Goal: Task Accomplishment & Management: Manage account settings

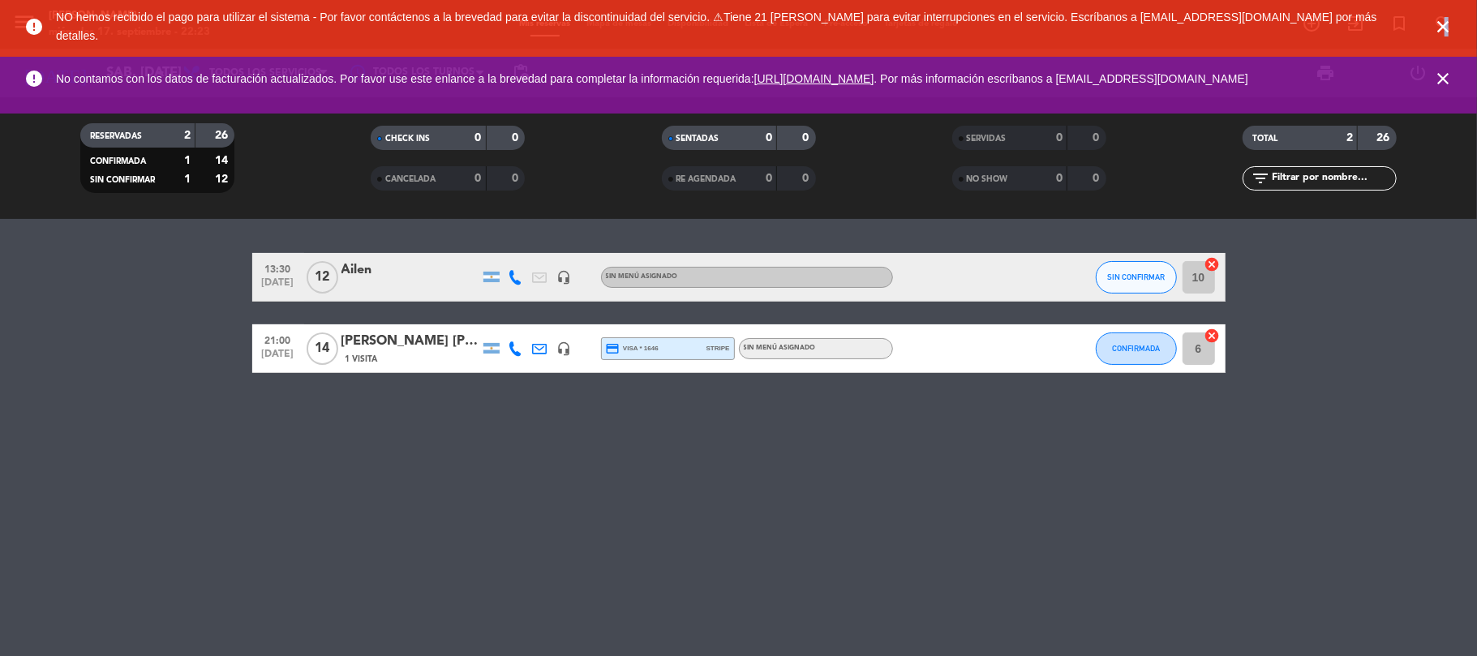
click at [1447, 20] on icon "close" at bounding box center [1442, 26] width 19 height 19
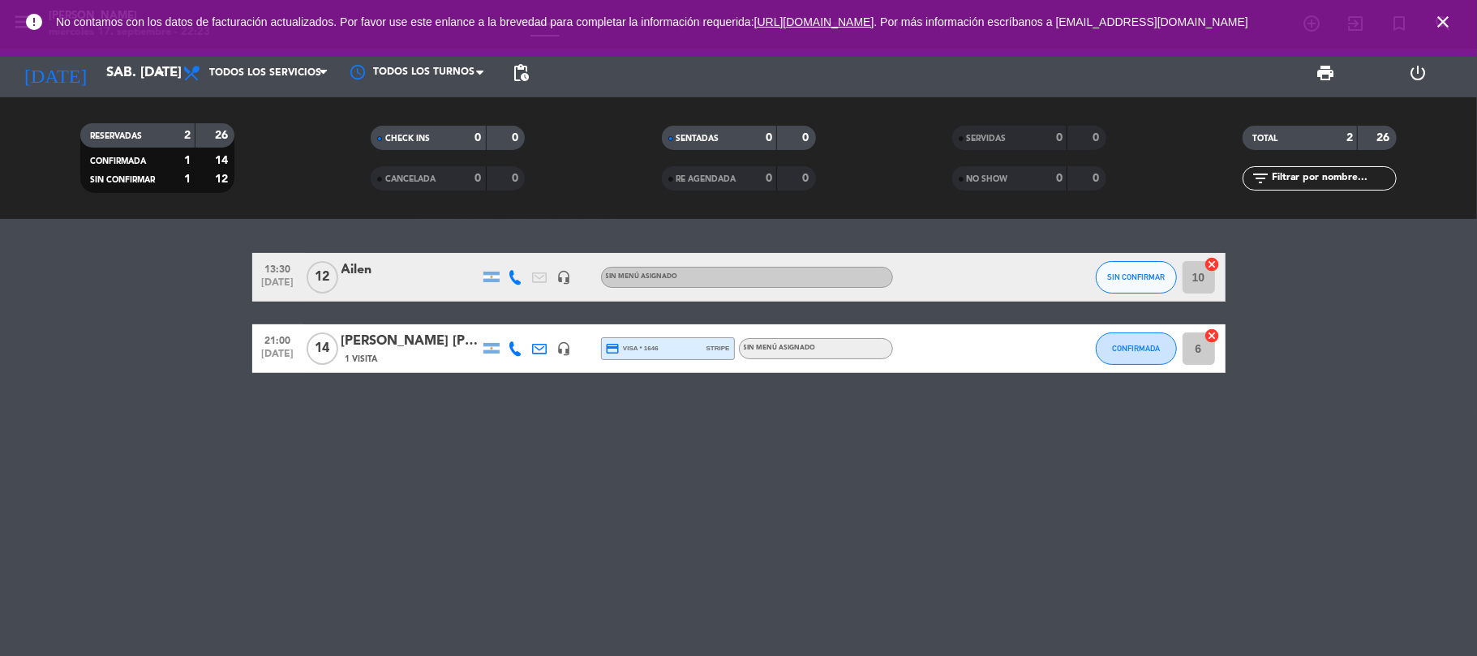
click at [1447, 20] on icon "close" at bounding box center [1442, 21] width 19 height 19
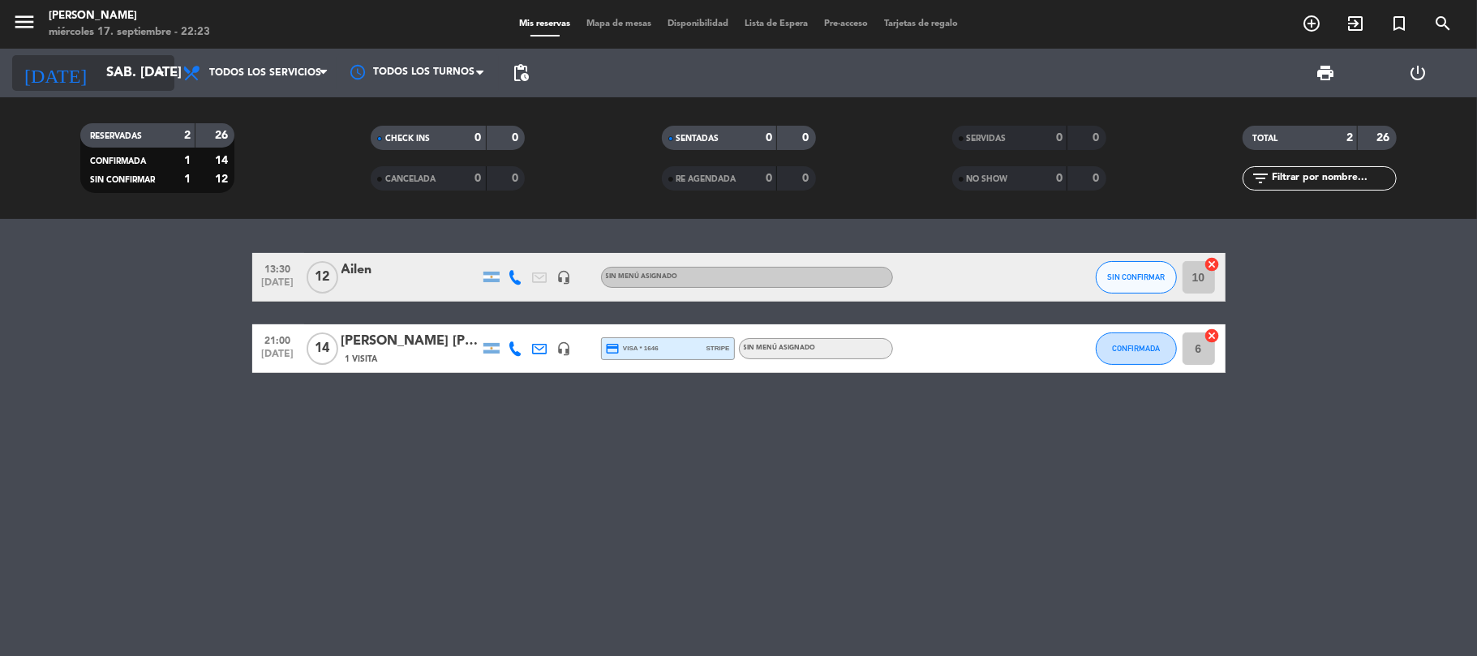
click at [146, 76] on input "sáb. [DATE]" at bounding box center [185, 74] width 175 height 32
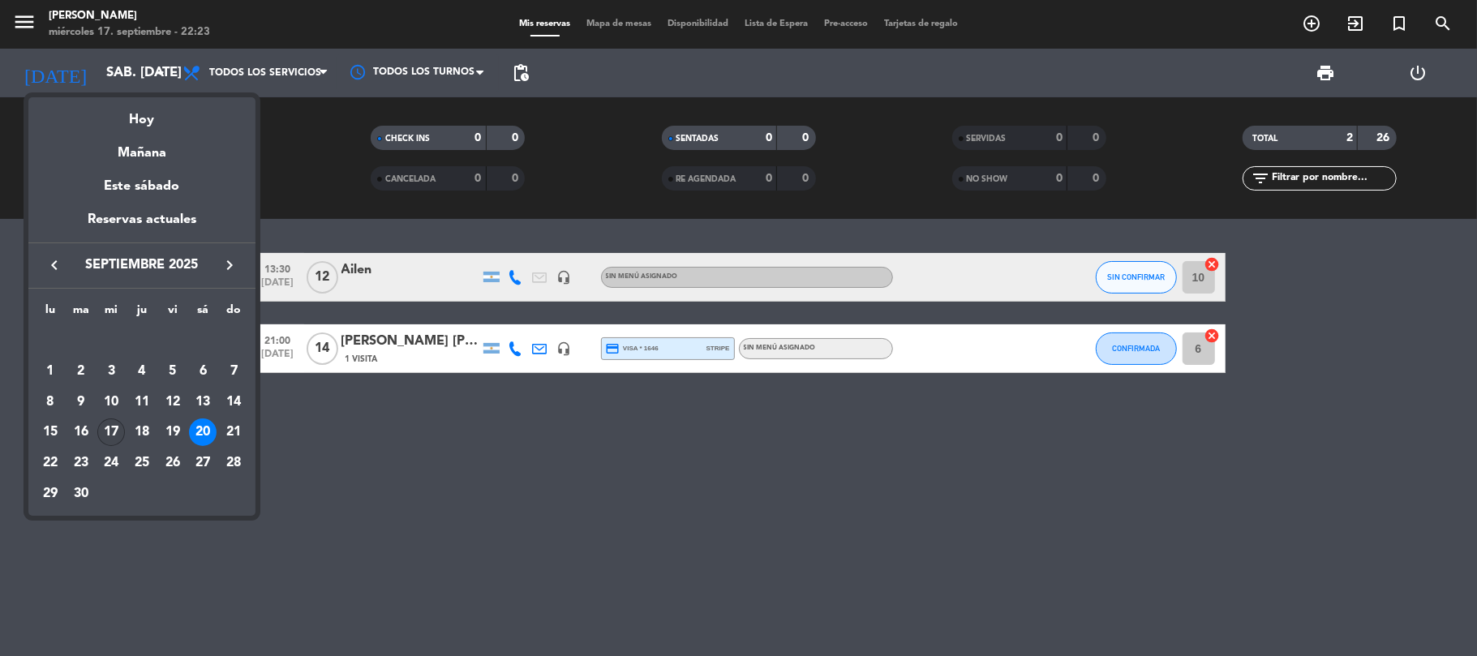
click at [114, 436] on div "17" at bounding box center [111, 433] width 28 height 28
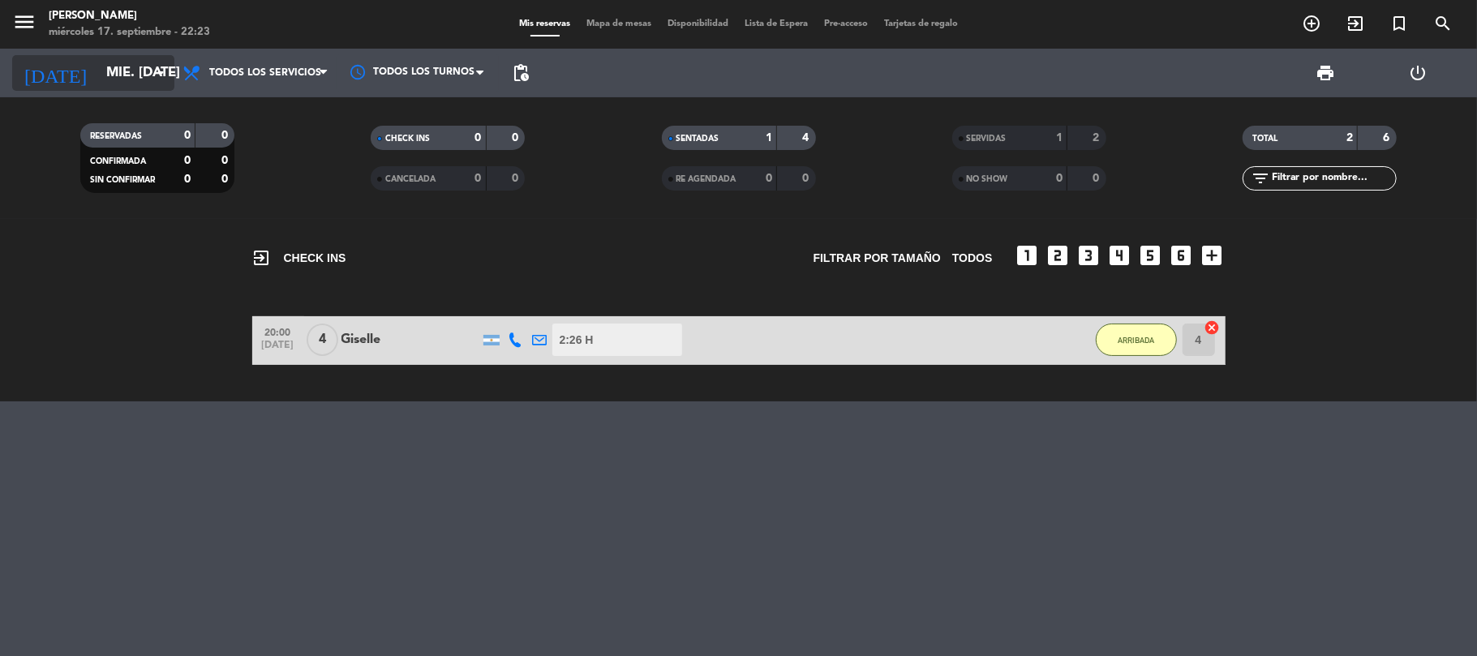
click at [154, 59] on input "mié. [DATE]" at bounding box center [185, 74] width 175 height 32
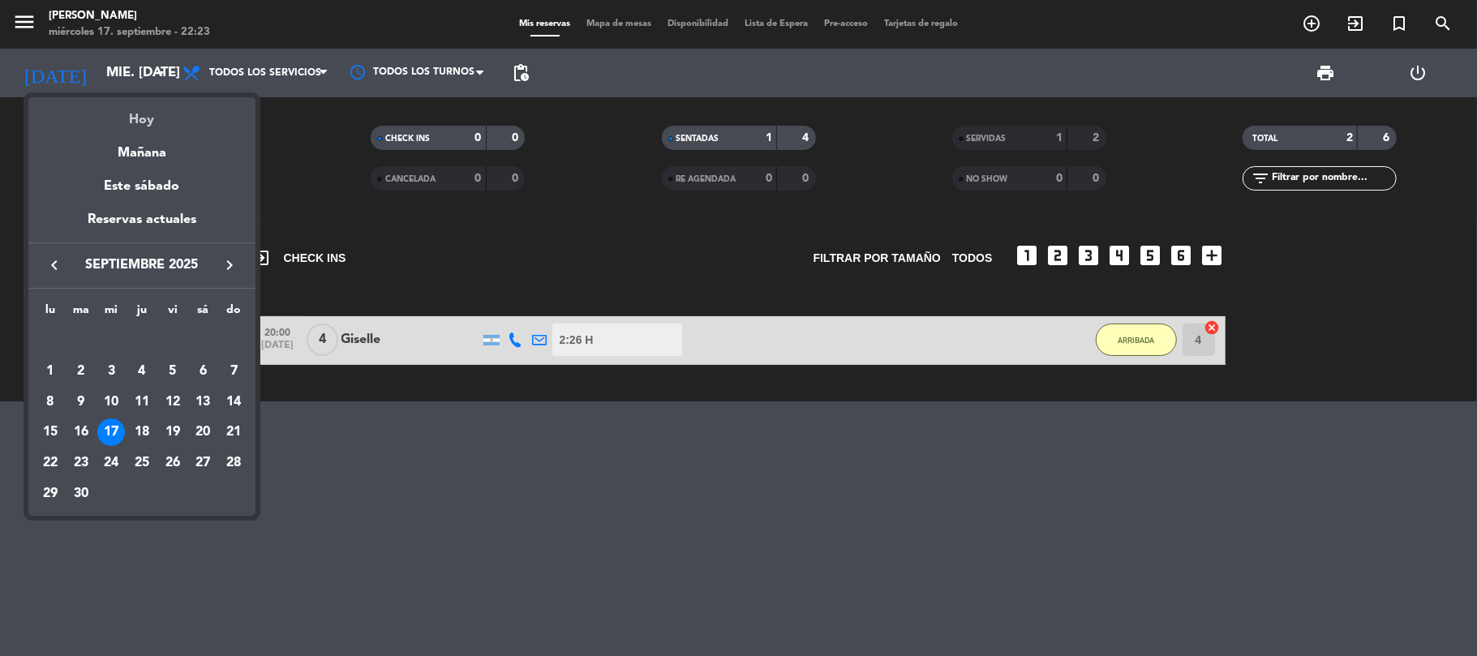
click at [153, 120] on div "Hoy" at bounding box center [141, 113] width 227 height 33
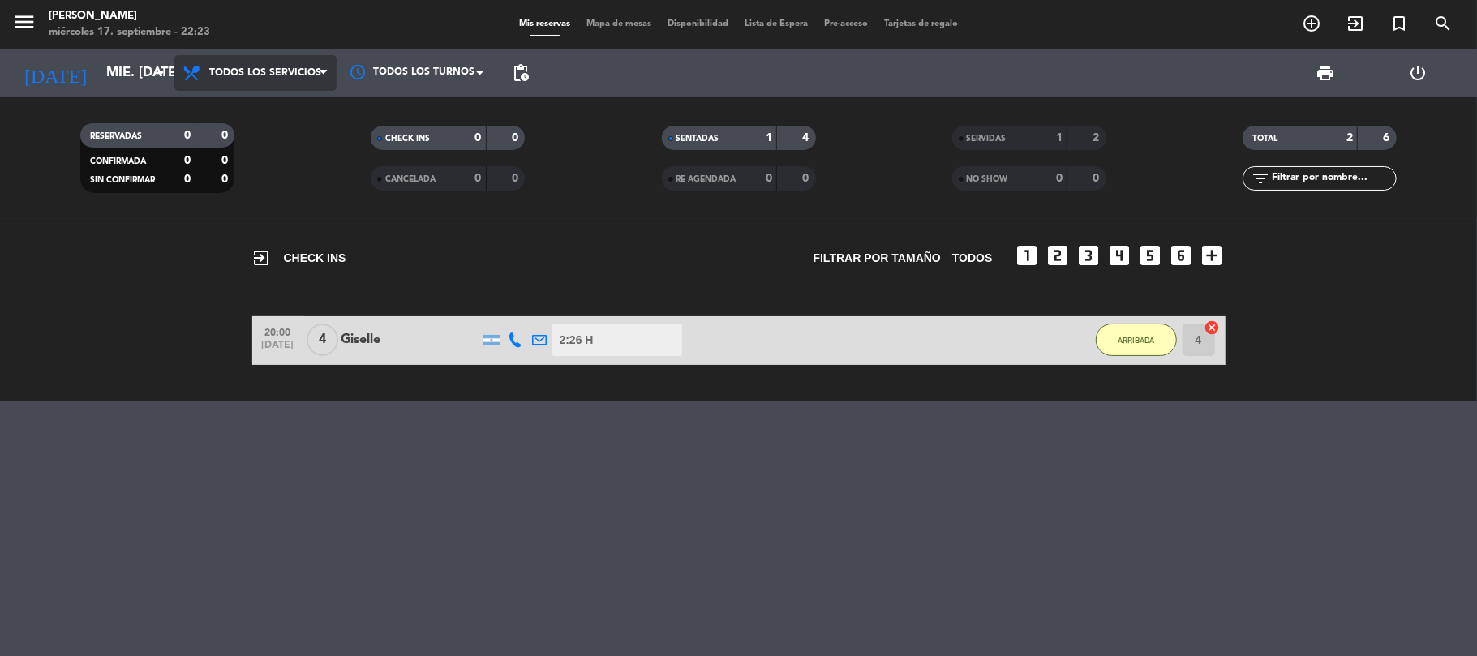
click at [232, 79] on span "Todos los servicios" at bounding box center [255, 73] width 162 height 36
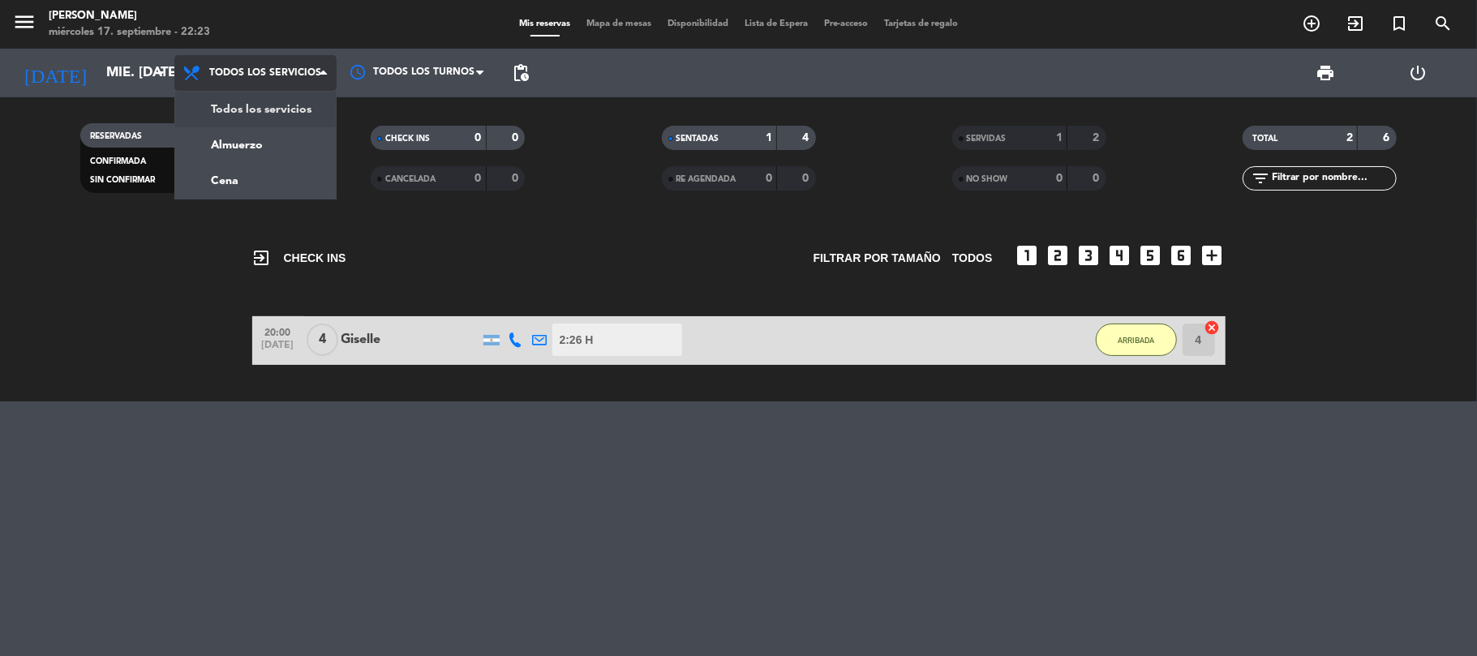
click at [274, 101] on div "menu [PERSON_NAME] miércoles 17. septiembre - 22:23 Mis reservas Mapa de mesas …" at bounding box center [738, 109] width 1477 height 219
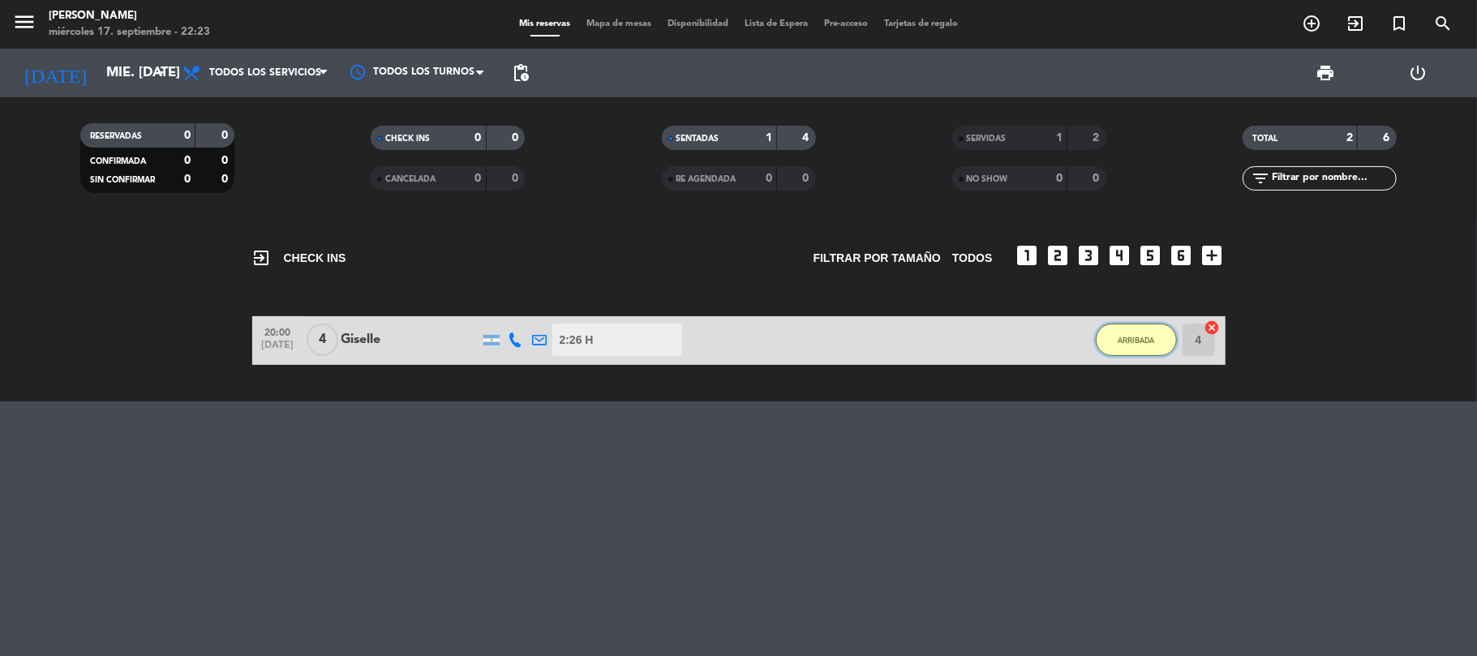
click at [1133, 336] on span "ARRIBADA" at bounding box center [1136, 340] width 37 height 9
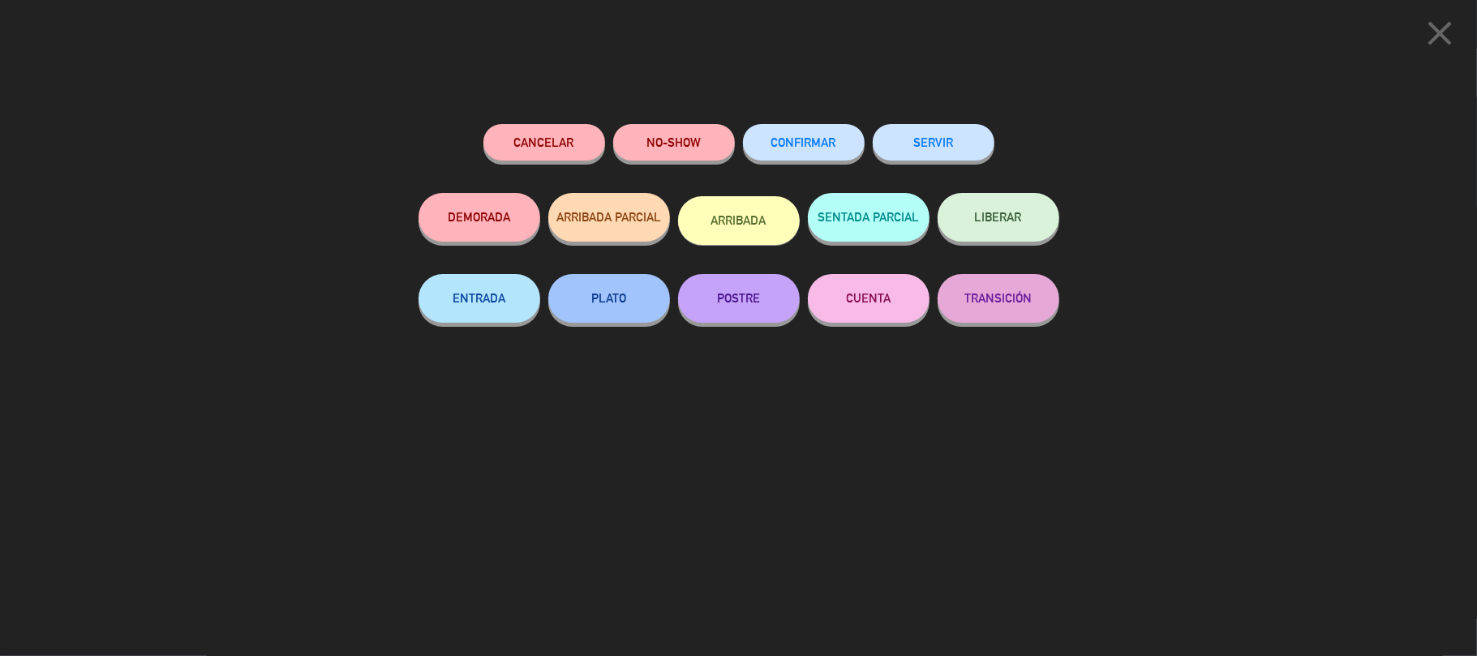
click at [926, 136] on button "SERVIR" at bounding box center [934, 142] width 122 height 37
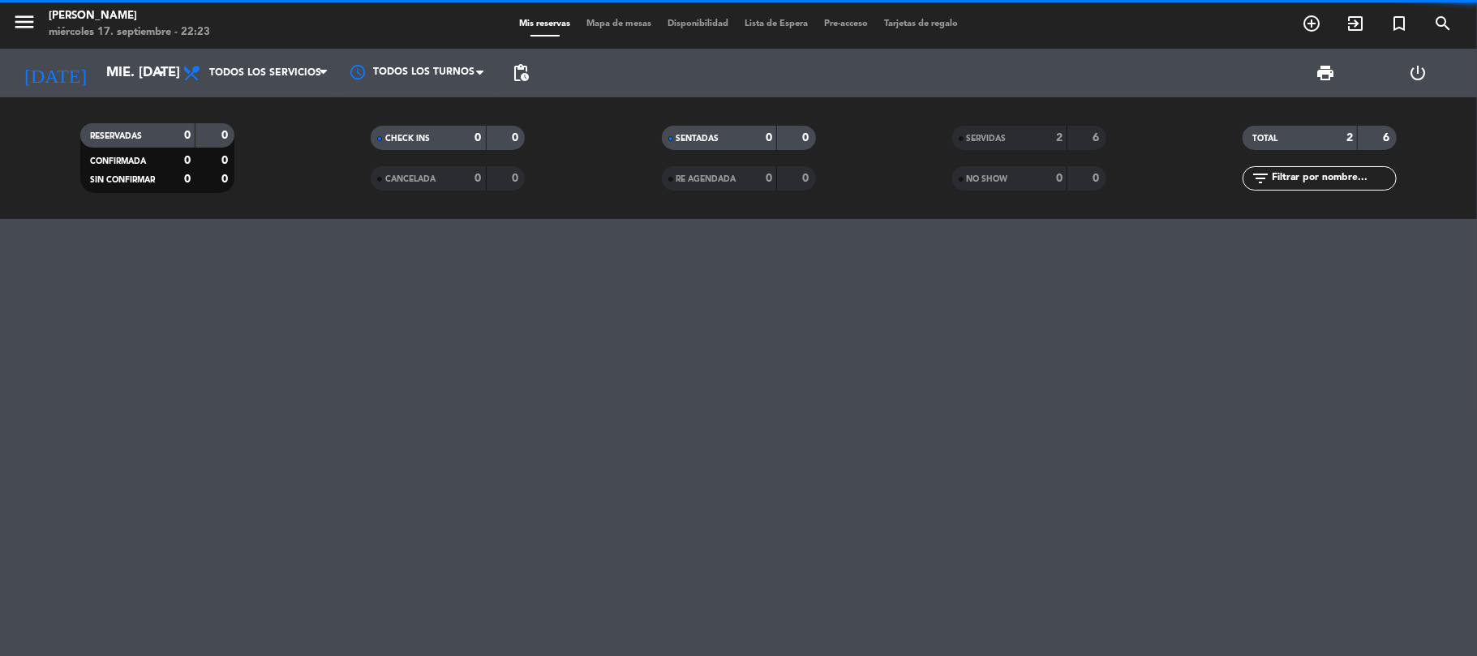
click at [997, 144] on div "SERVIDAS" at bounding box center [993, 138] width 75 height 19
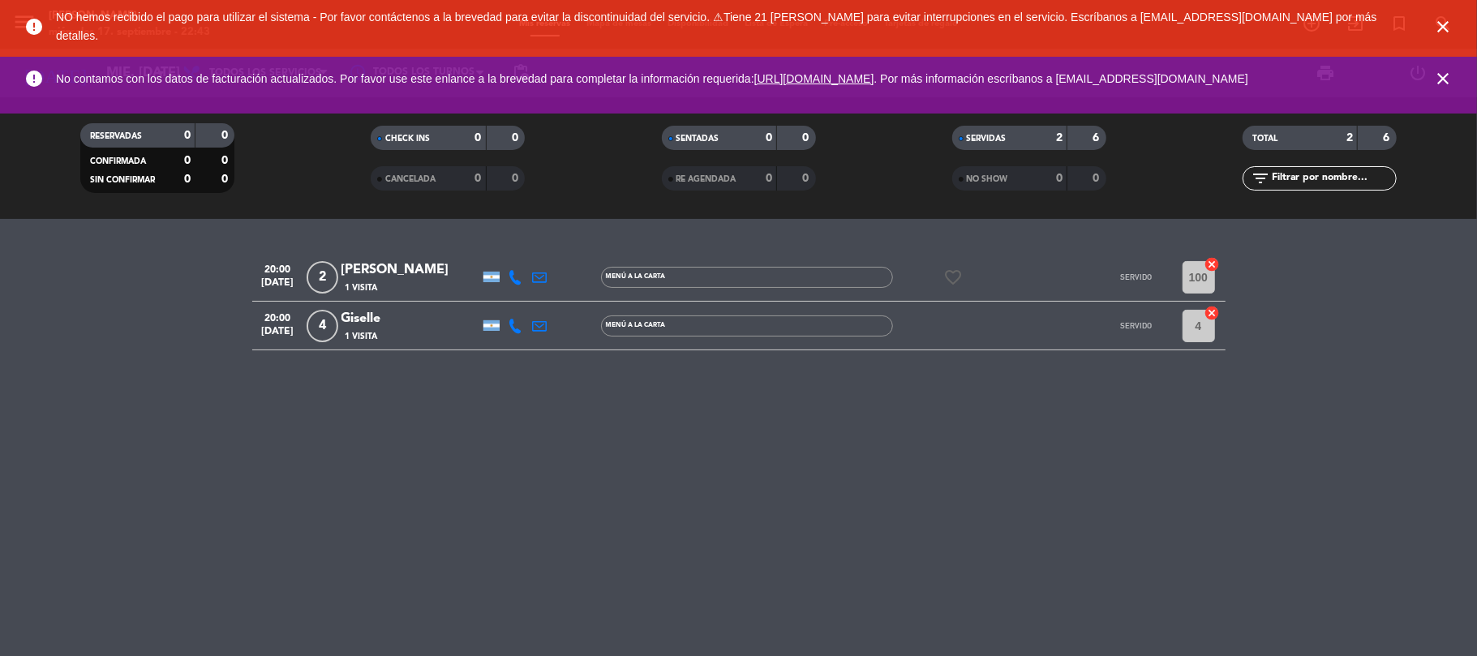
click at [1444, 24] on icon "close" at bounding box center [1442, 26] width 19 height 19
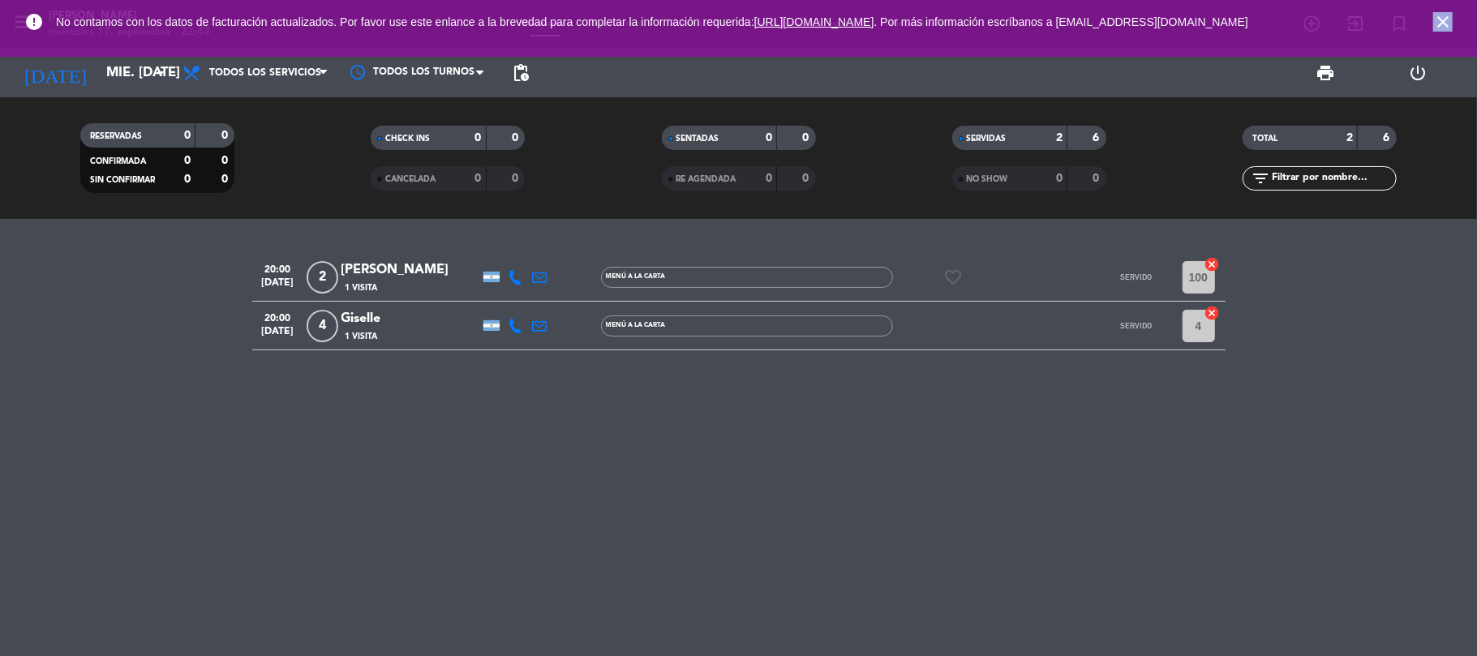
click at [1444, 24] on icon "close" at bounding box center [1442, 21] width 19 height 19
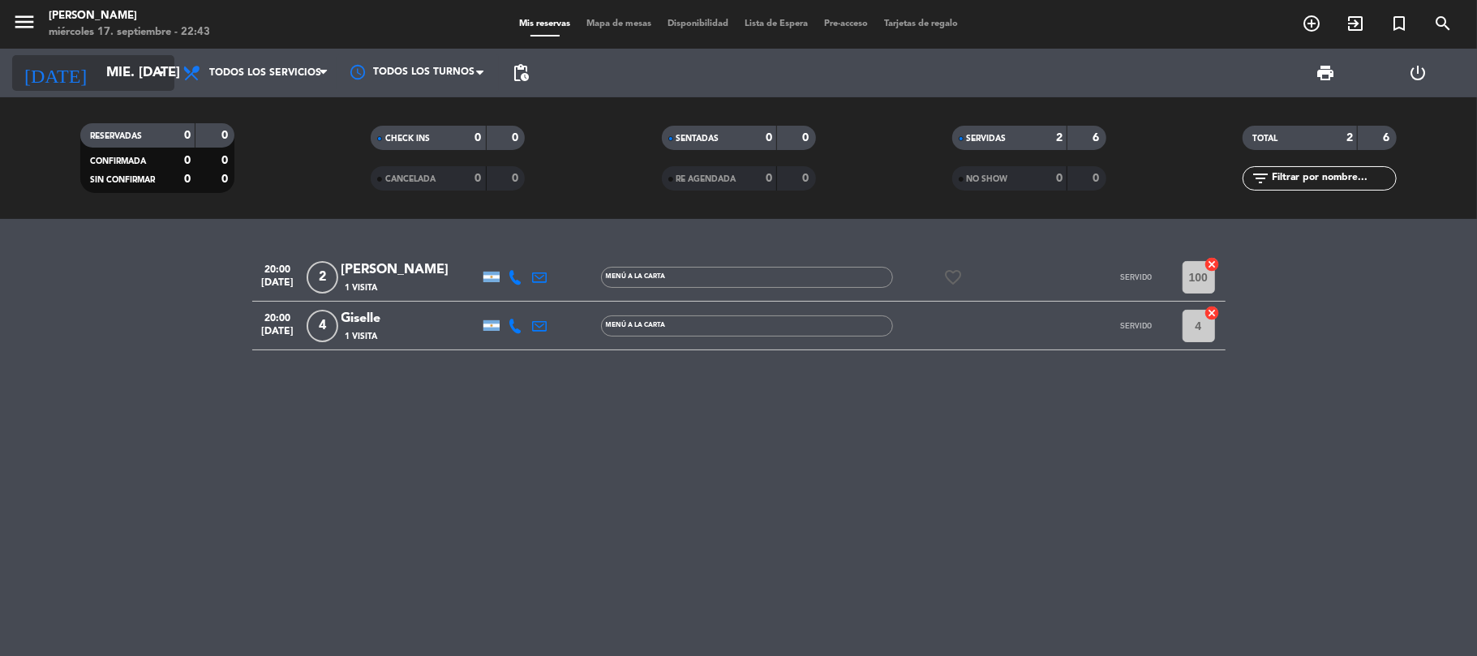
click at [104, 63] on input "mié. [DATE]" at bounding box center [185, 74] width 175 height 32
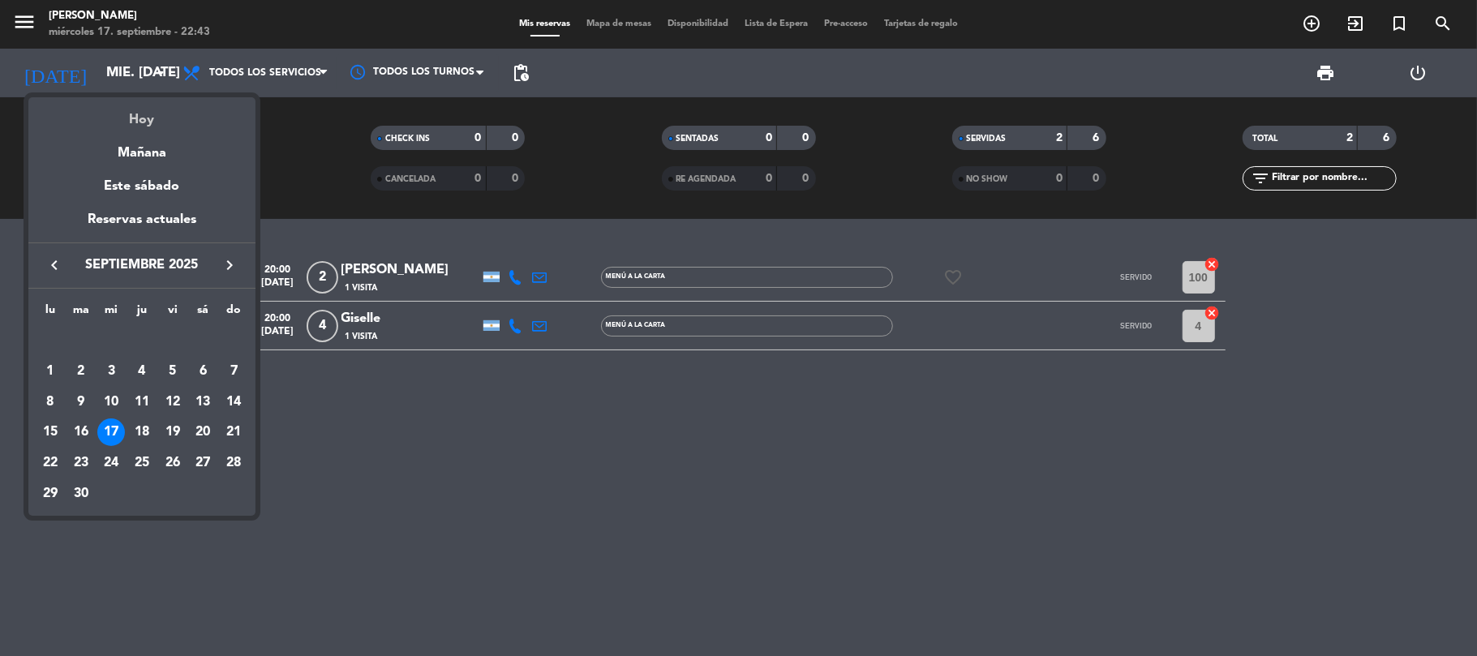
click at [160, 114] on div "Hoy" at bounding box center [141, 113] width 227 height 33
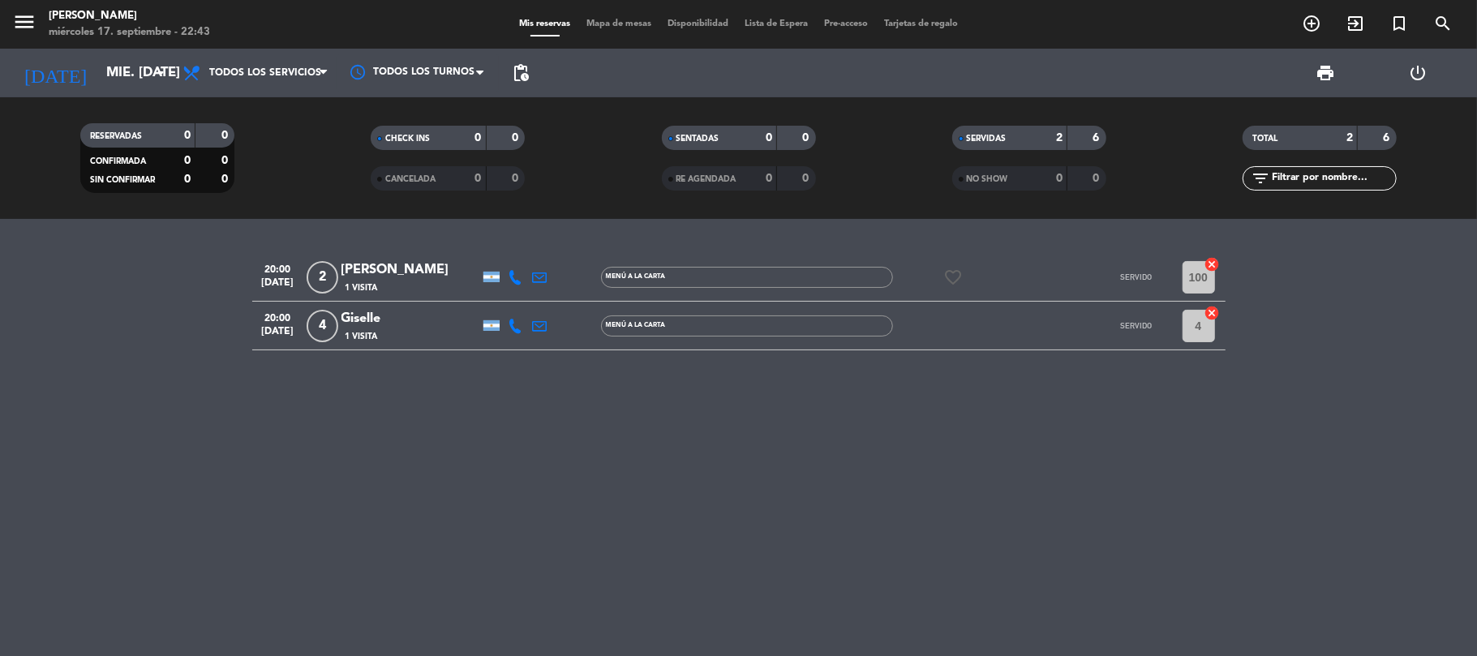
click at [416, 137] on span "CHECK INS" at bounding box center [407, 139] width 45 height 8
drag, startPoint x: 1032, startPoint y: 133, endPoint x: 988, endPoint y: 141, distance: 44.5
click at [1026, 134] on div "SERVIDAS 2 6" at bounding box center [1029, 138] width 154 height 24
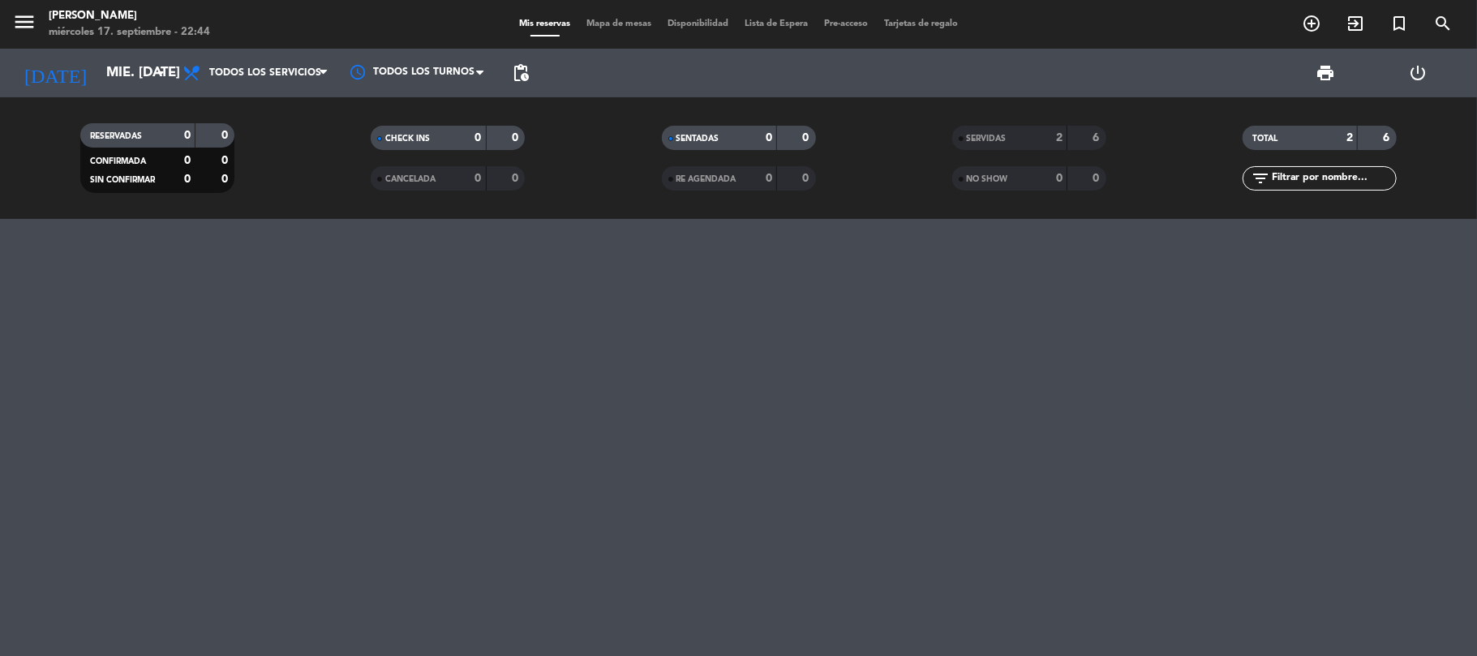
click at [740, 140] on div "0" at bounding box center [756, 138] width 32 height 19
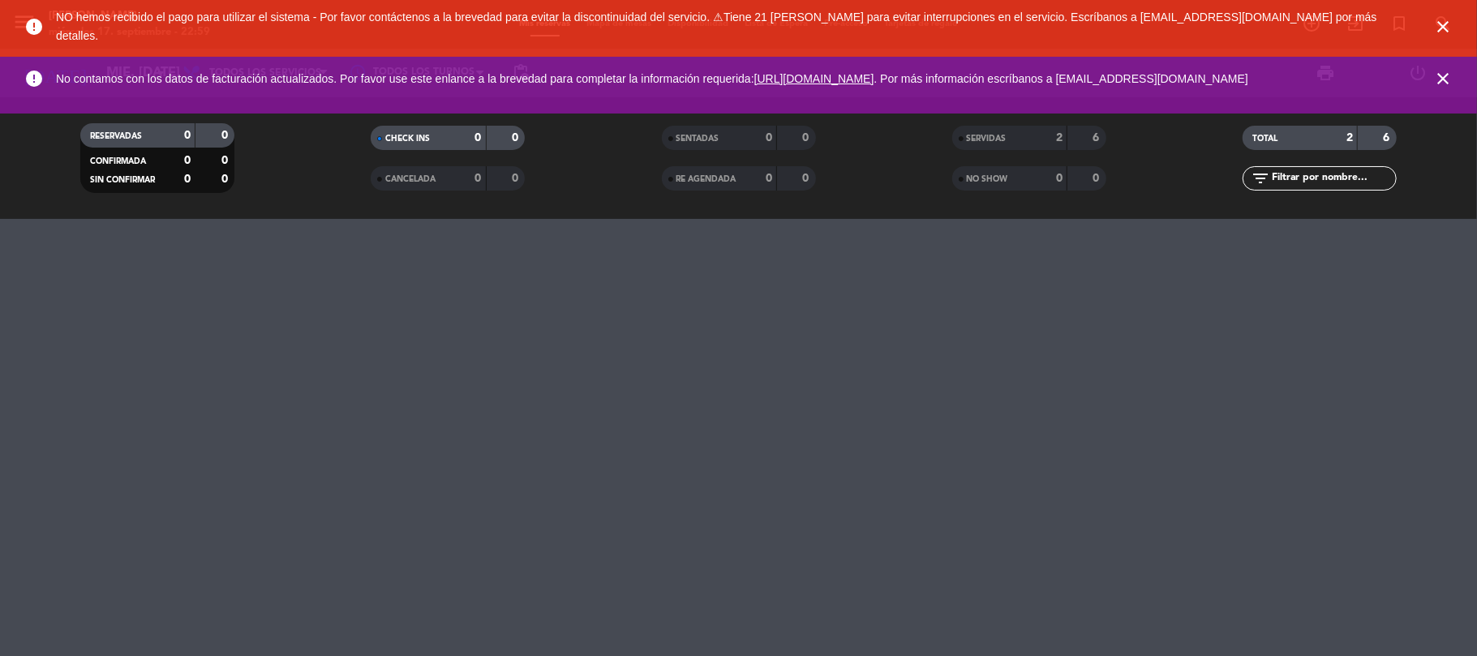
click at [1445, 30] on icon "close" at bounding box center [1442, 26] width 19 height 19
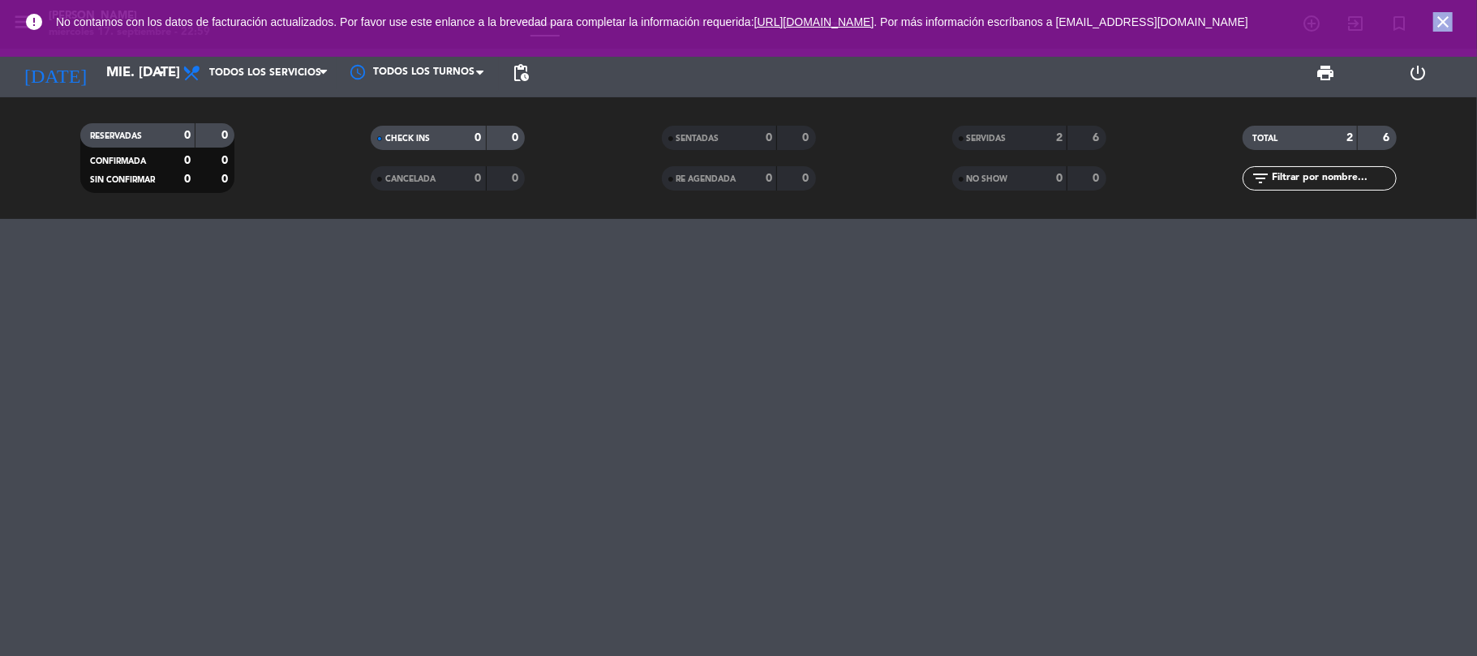
click at [1445, 30] on icon "close" at bounding box center [1442, 21] width 19 height 19
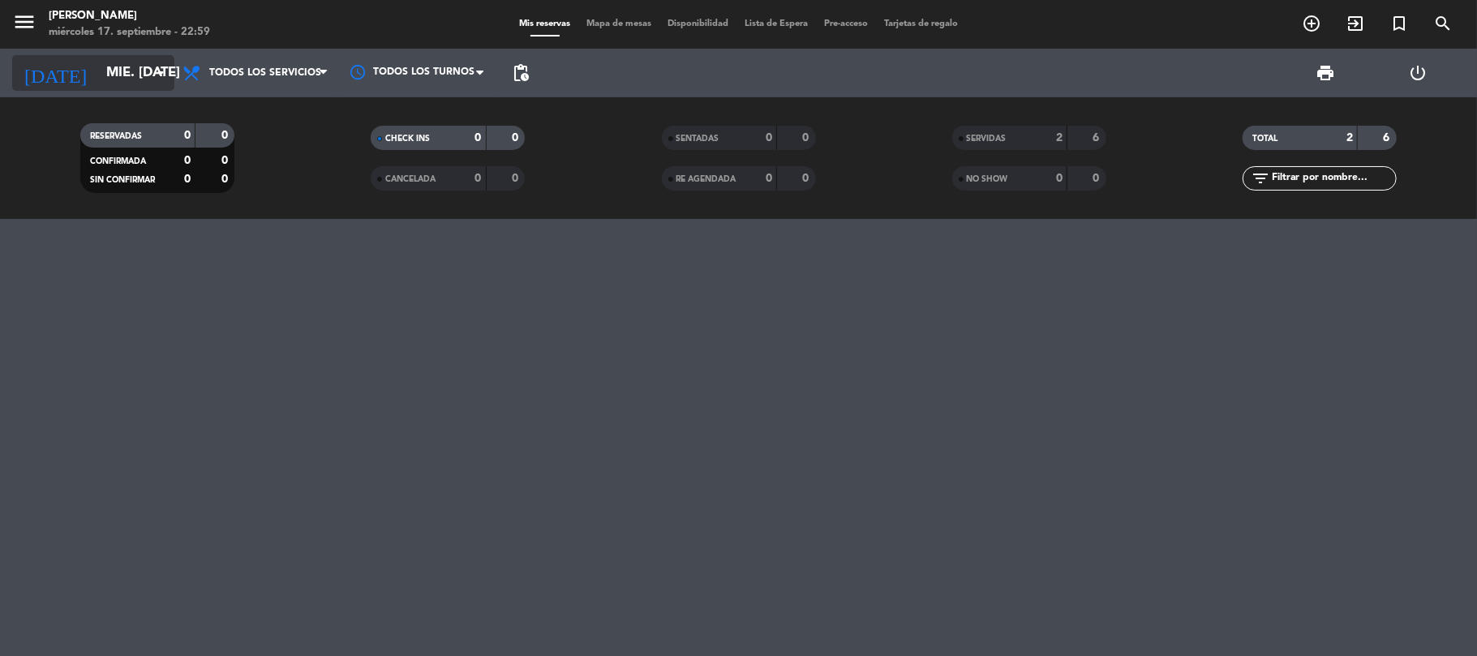
click at [133, 71] on input "mié. [DATE]" at bounding box center [185, 74] width 175 height 32
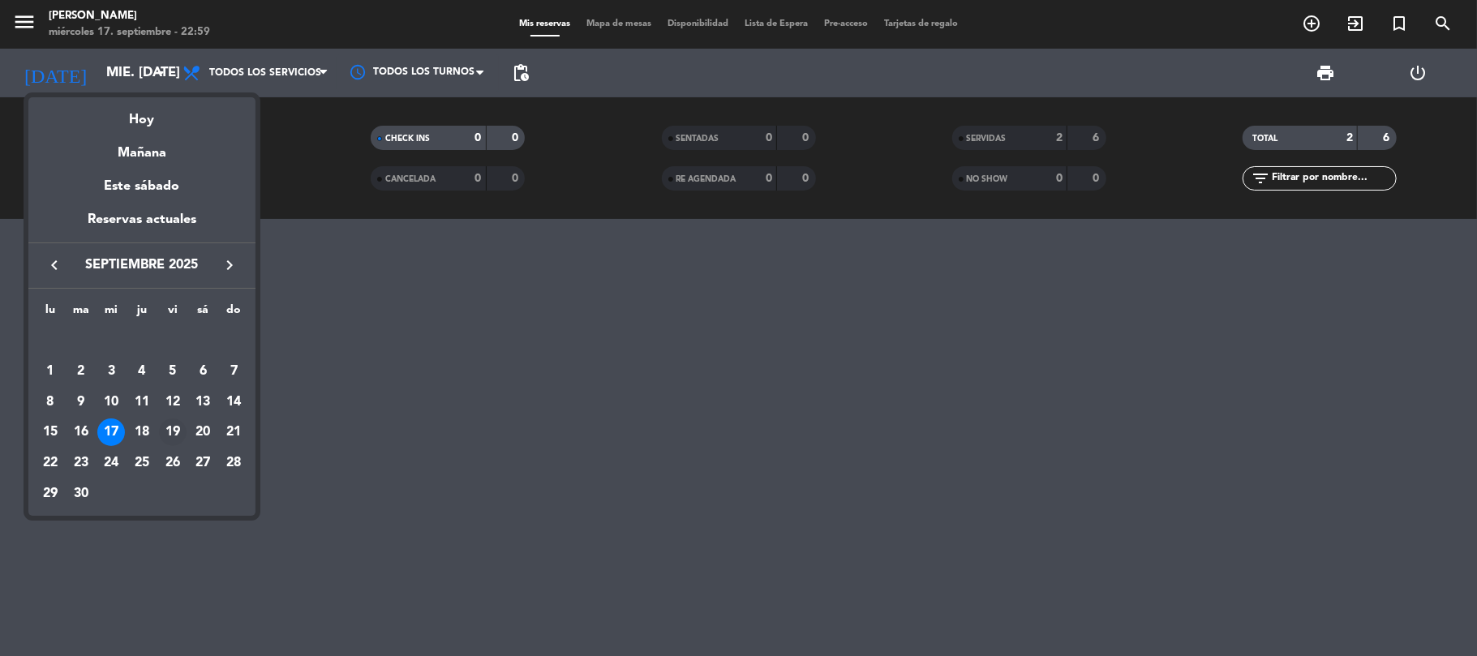
click at [173, 436] on div "19" at bounding box center [173, 433] width 28 height 28
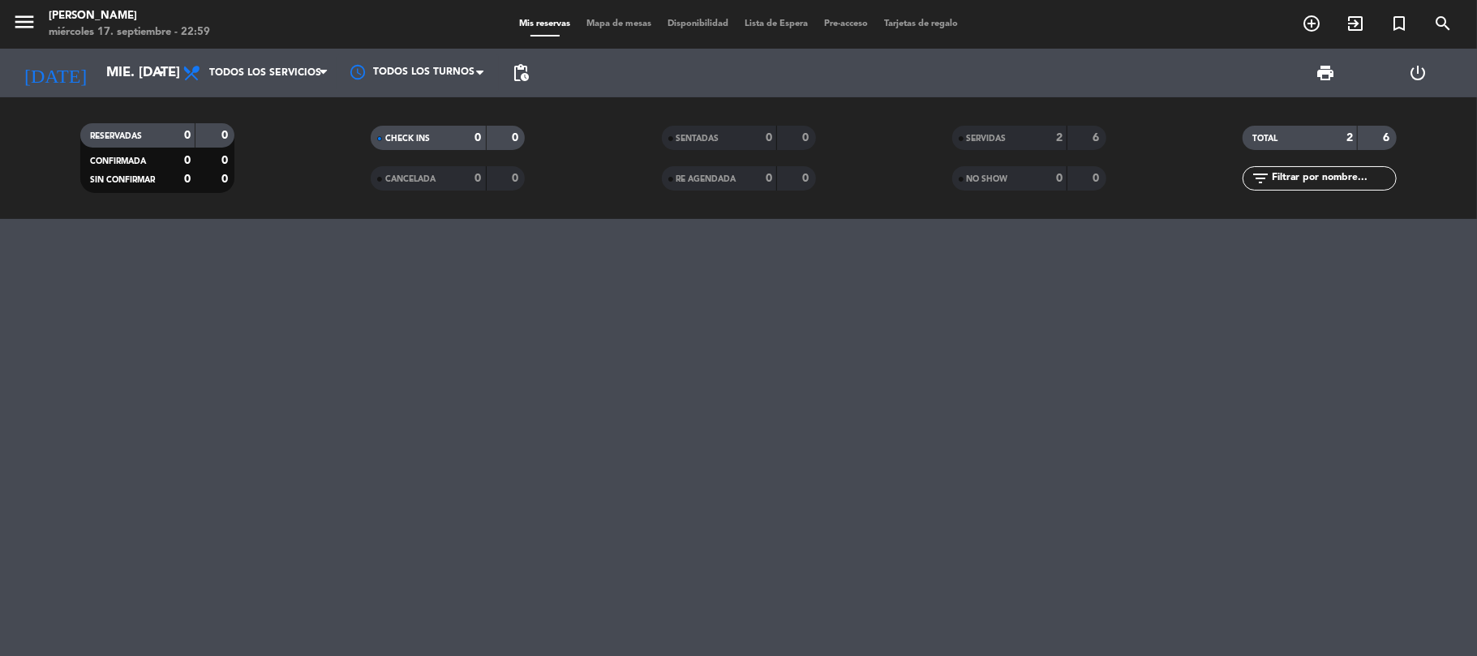
type input "vie. [DATE]"
click at [1316, 20] on icon "add_circle_outline" at bounding box center [1311, 23] width 19 height 19
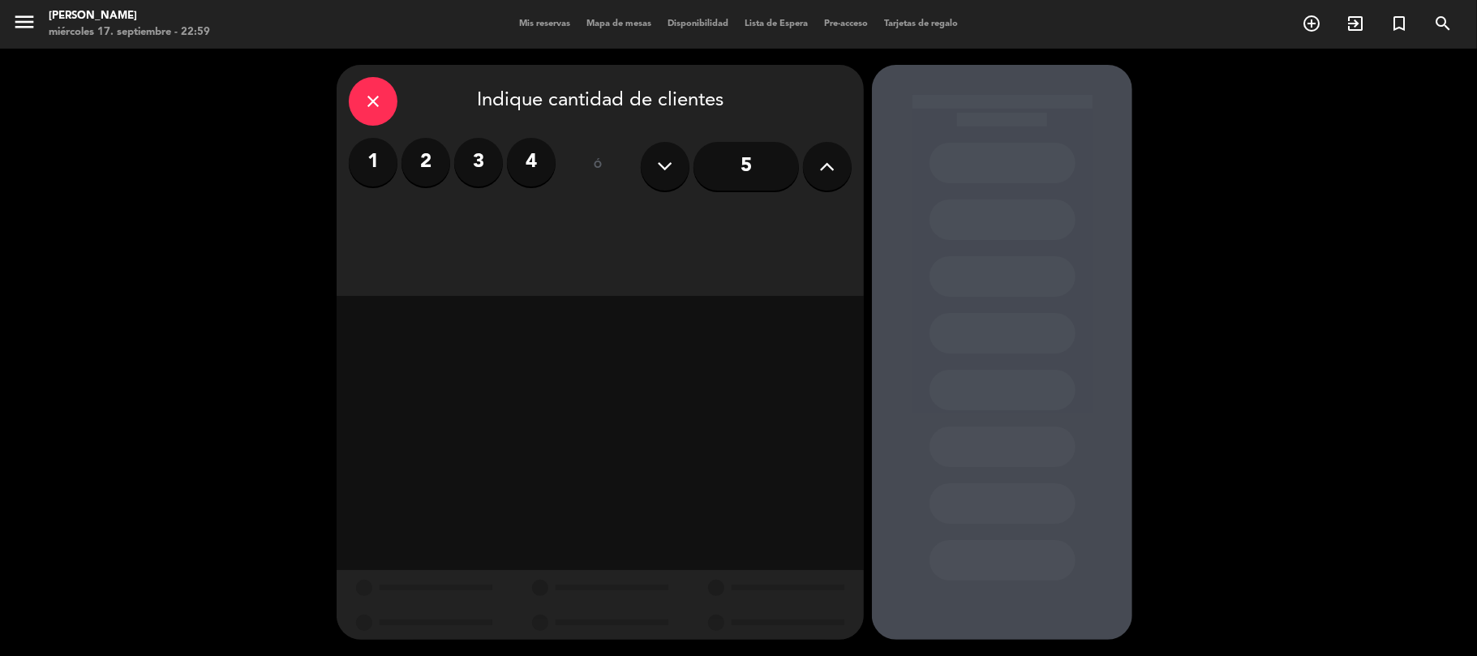
click at [416, 152] on label "2" at bounding box center [426, 162] width 49 height 49
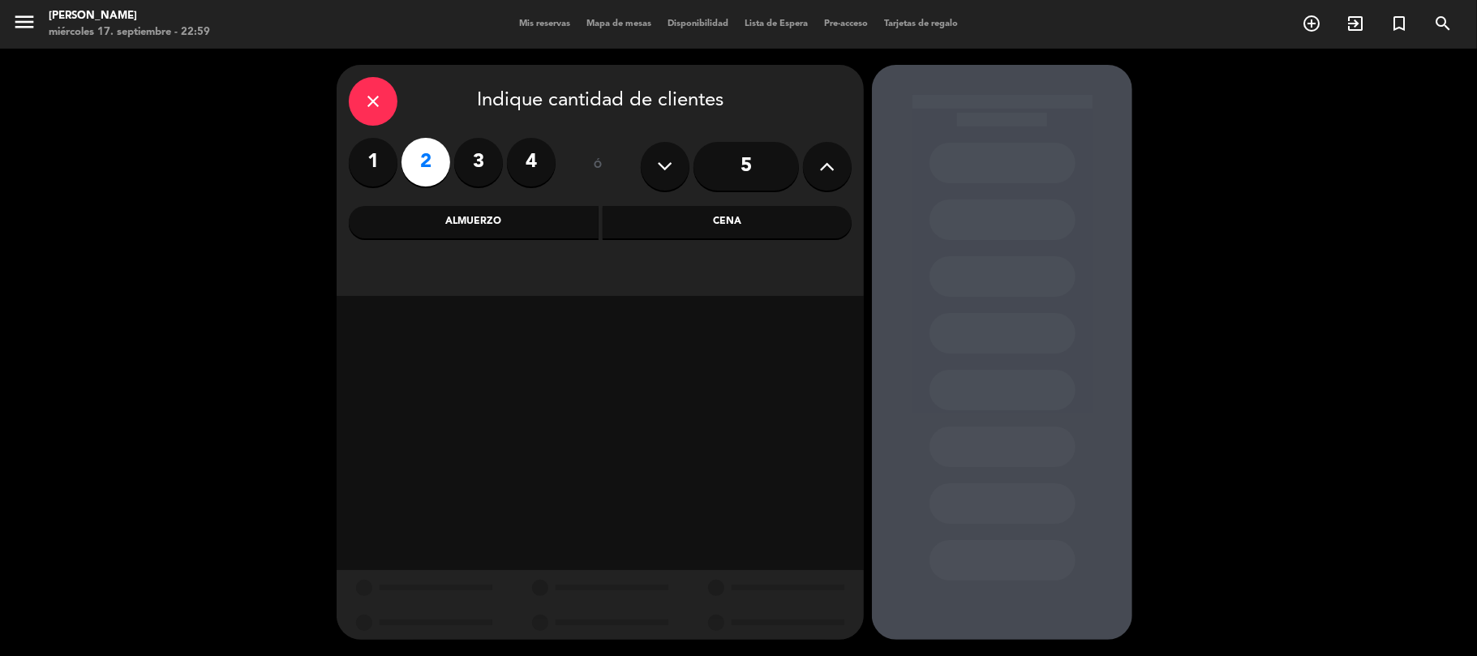
click at [705, 222] on div "Cena" at bounding box center [728, 222] width 250 height 32
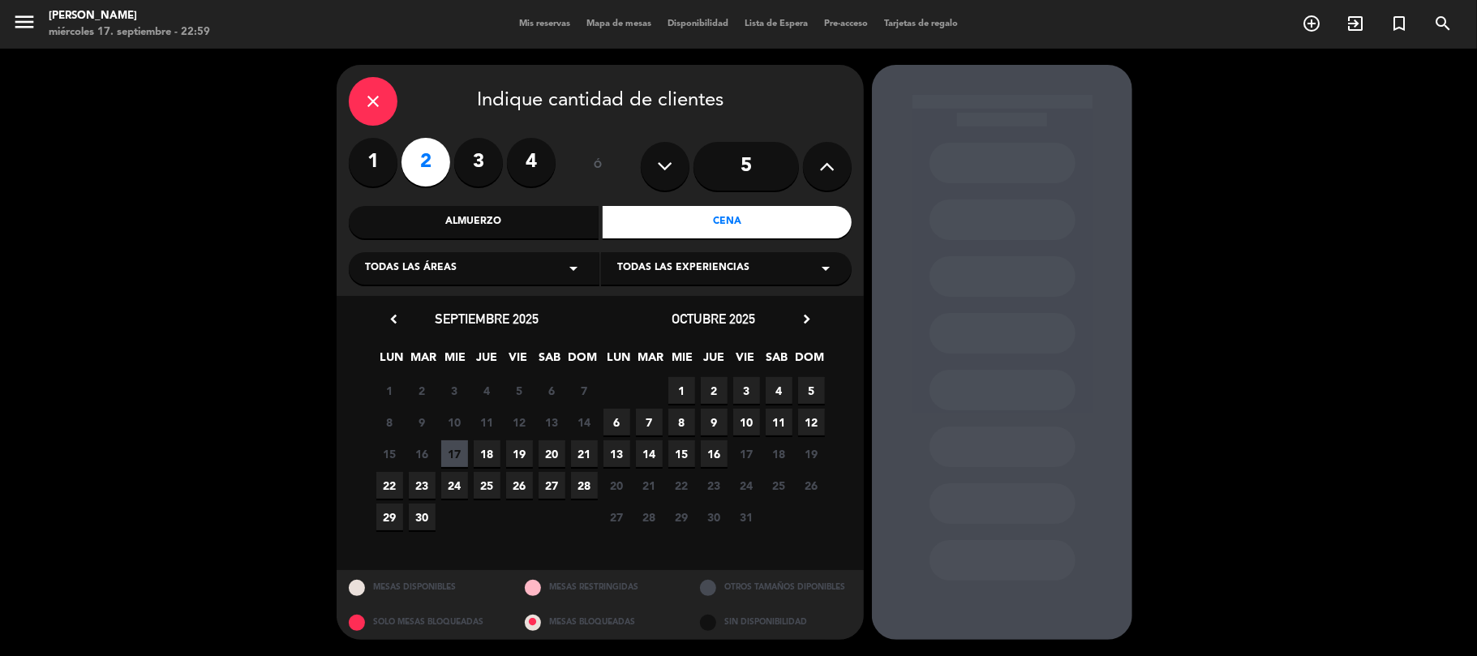
click at [518, 449] on span "19" at bounding box center [519, 453] width 27 height 27
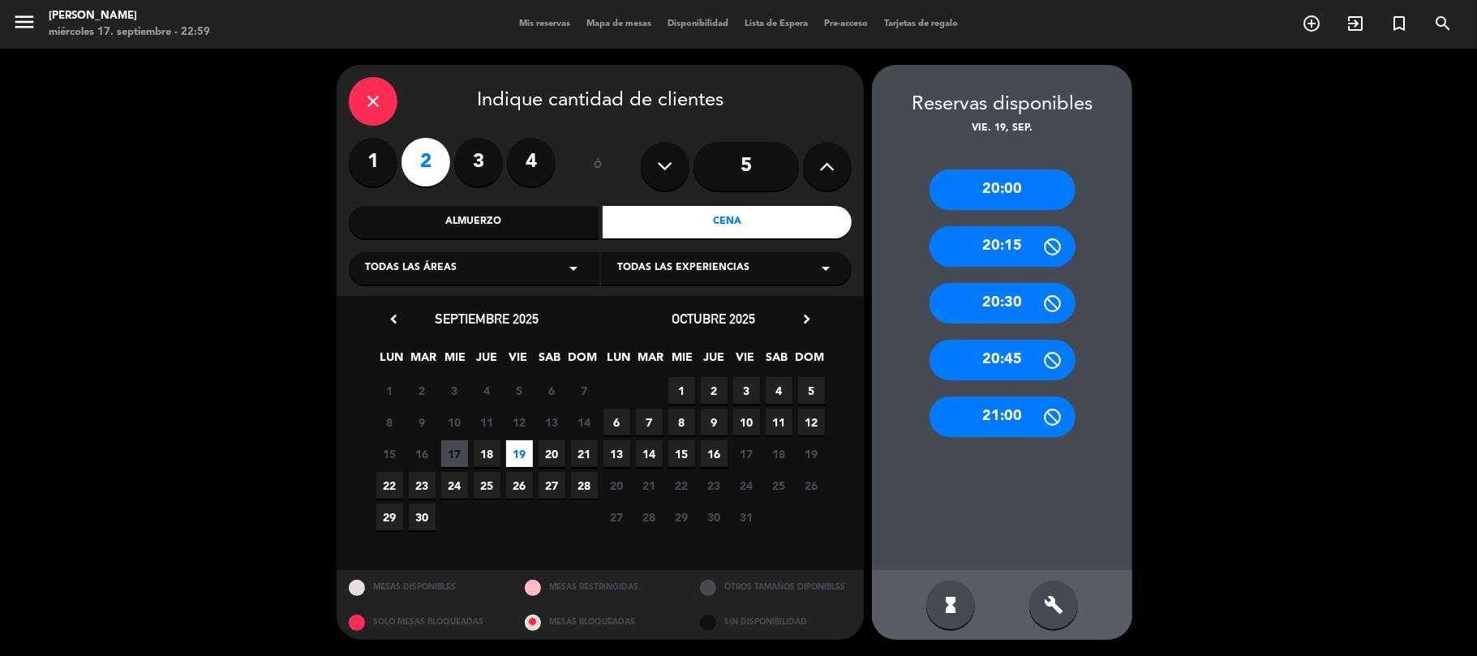
click at [1007, 410] on div "21:00" at bounding box center [1003, 417] width 146 height 41
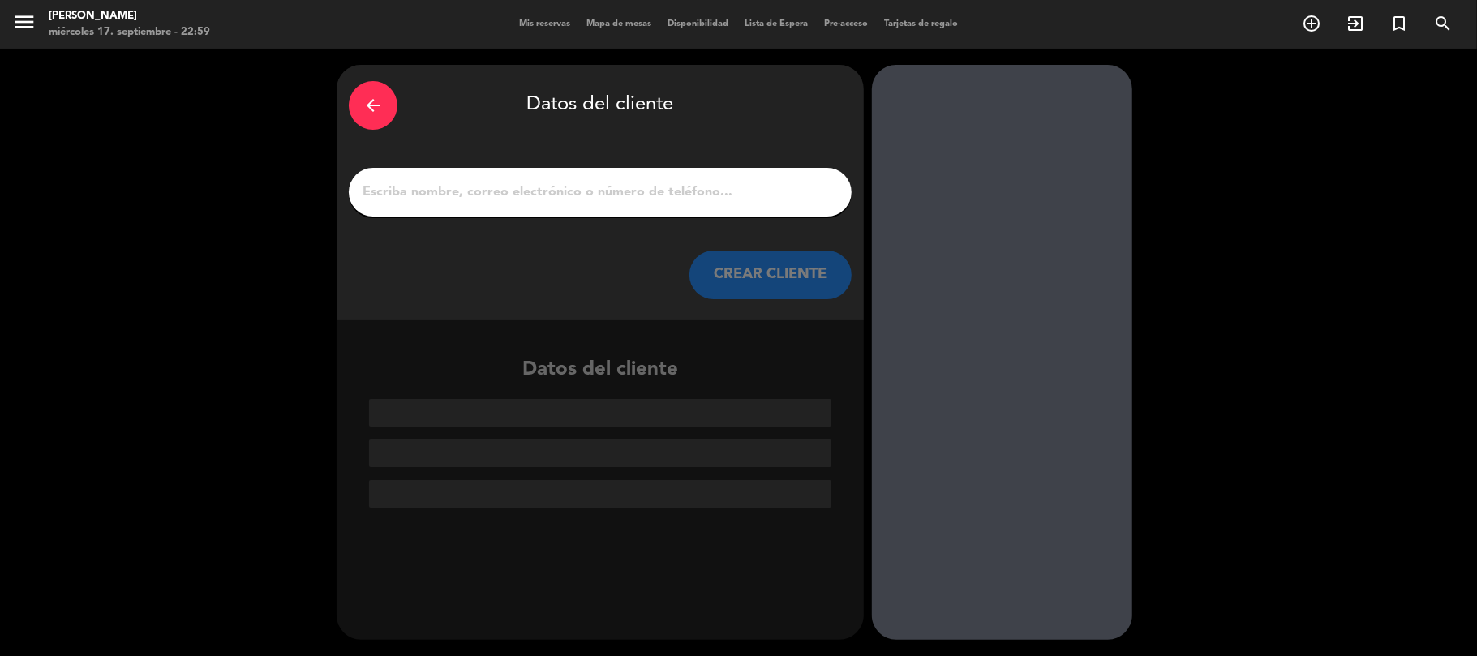
click at [591, 195] on input "1" at bounding box center [600, 192] width 479 height 23
click at [453, 185] on input "1" at bounding box center [600, 192] width 479 height 23
paste input "[PERSON_NAME]"
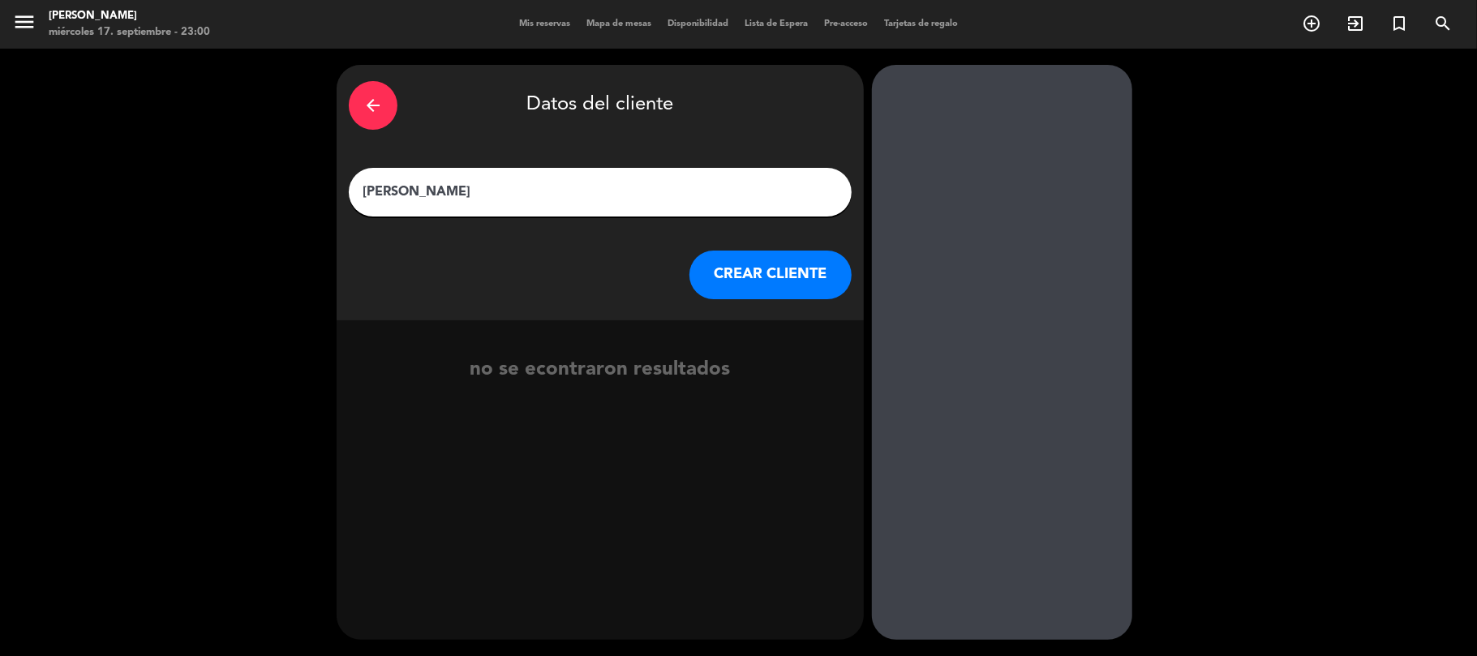
type input "[PERSON_NAME]"
click at [774, 286] on button "CREAR CLIENTE" at bounding box center [770, 275] width 162 height 49
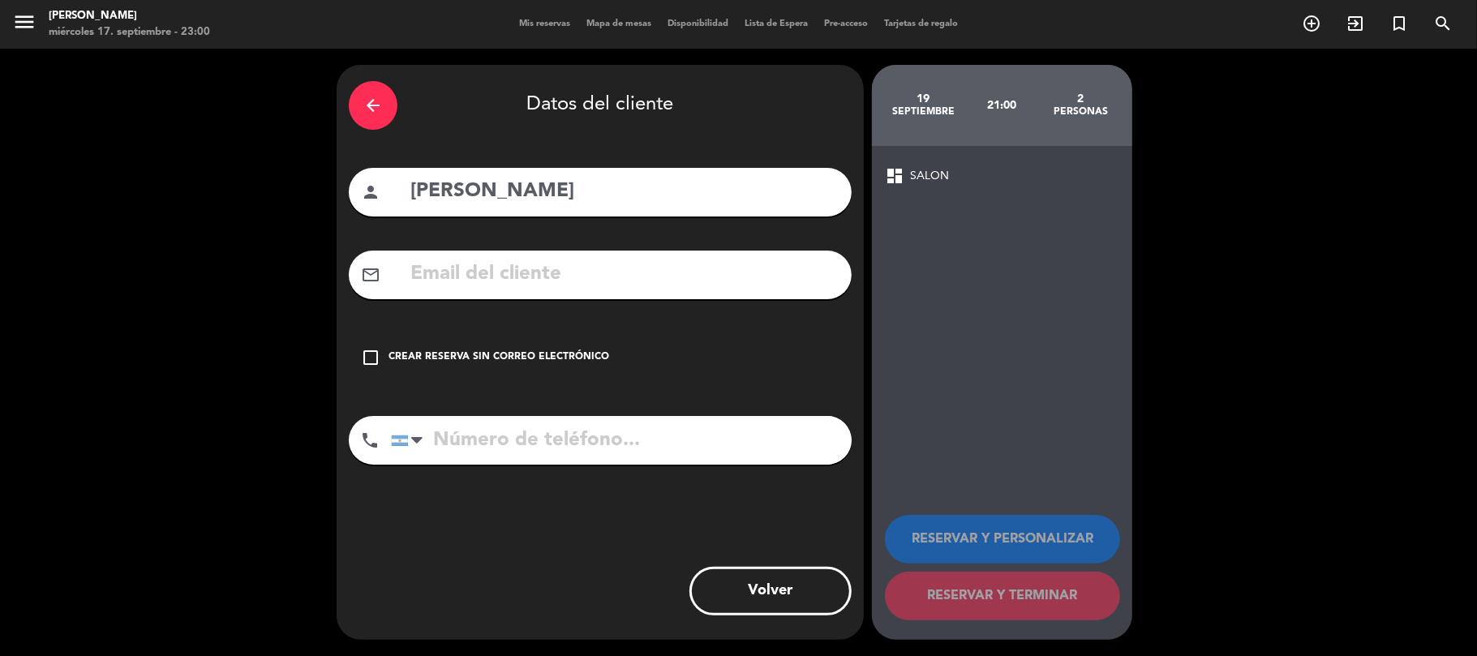
click at [532, 271] on input "text" at bounding box center [624, 274] width 431 height 33
click at [406, 264] on div "mail_outline" at bounding box center [600, 275] width 503 height 49
click at [420, 270] on input "text" at bounding box center [624, 274] width 431 height 33
paste input "[EMAIL_ADDRESS][DOMAIN_NAME]"
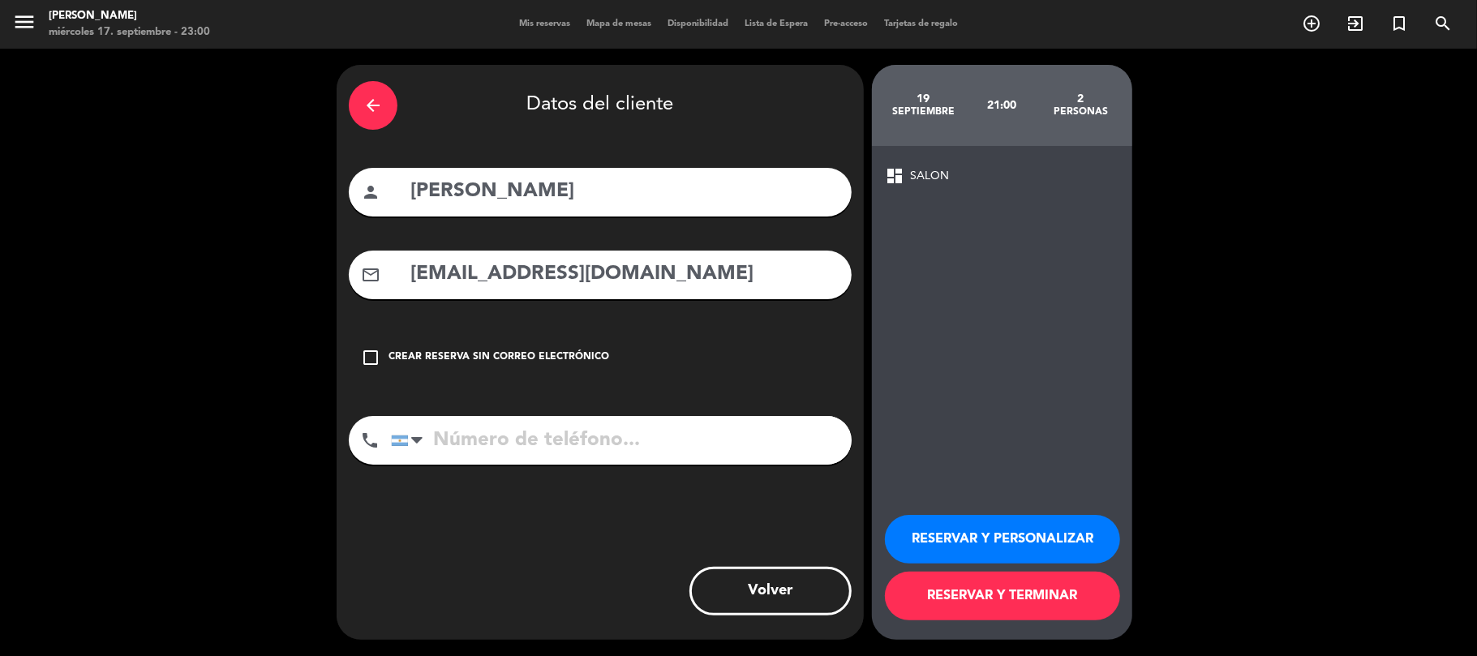
type input "[EMAIL_ADDRESS][DOMAIN_NAME]"
click at [493, 448] on input "tel" at bounding box center [621, 440] width 461 height 49
click at [500, 446] on input "tel" at bounding box center [621, 440] width 461 height 49
paste input "114939-2985"
click at [509, 441] on input "114939-2985" at bounding box center [621, 440] width 461 height 49
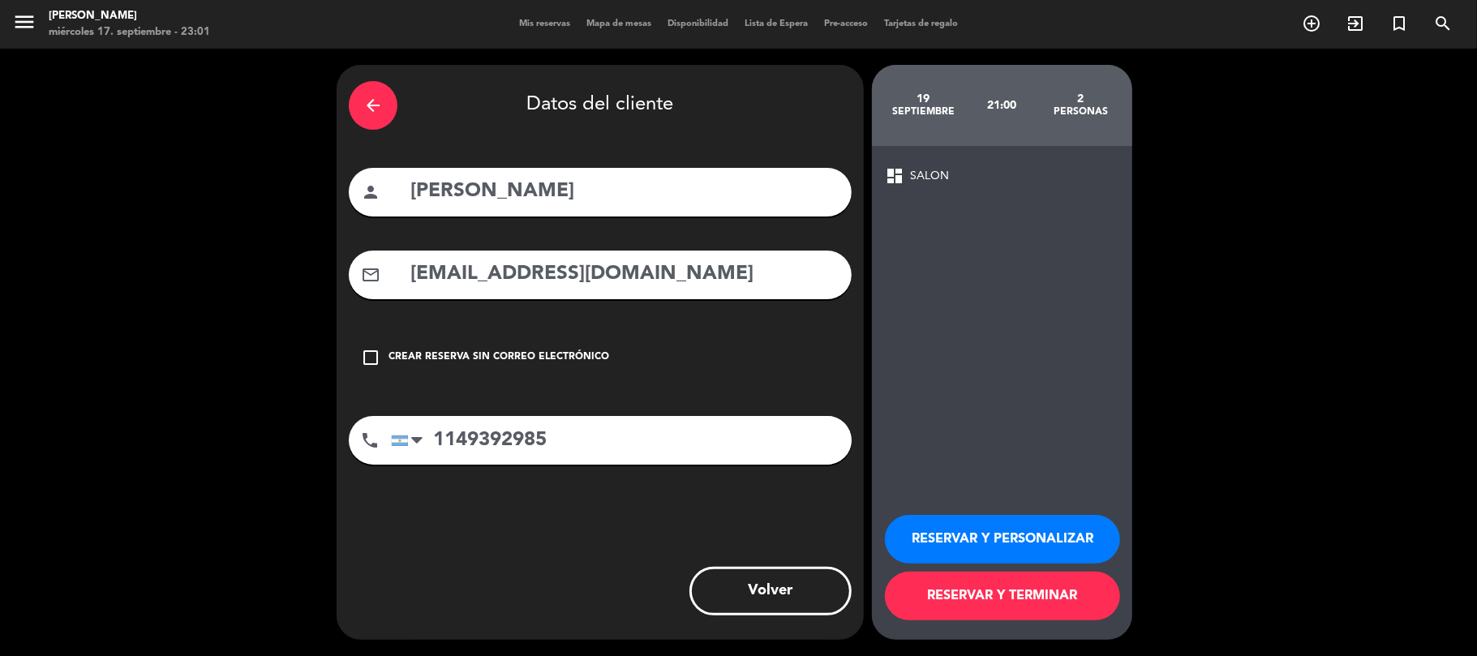
type input "1149392985"
click at [977, 542] on button "RESERVAR Y PERSONALIZAR" at bounding box center [1002, 539] width 235 height 49
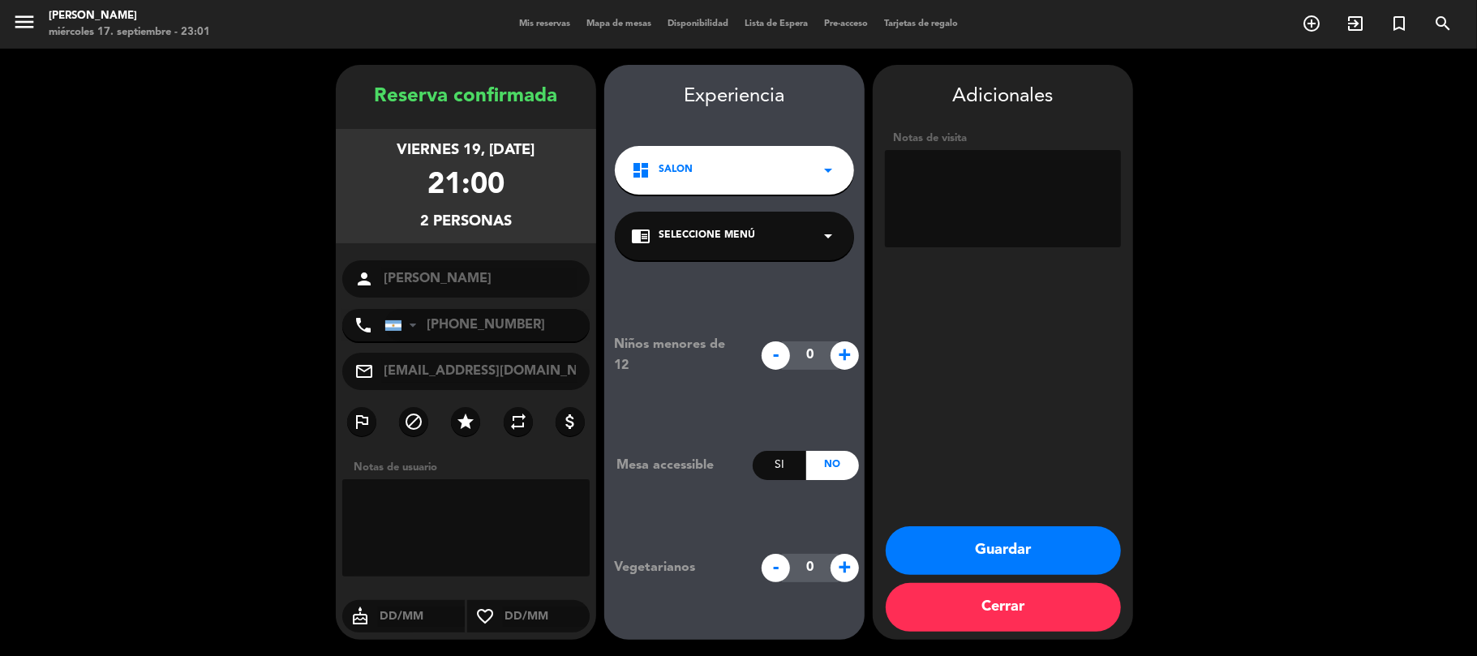
click at [819, 169] on icon "arrow_drop_down" at bounding box center [827, 170] width 19 height 19
click at [831, 242] on icon "arrow_drop_down" at bounding box center [827, 235] width 19 height 19
click at [472, 215] on div "2 personas" at bounding box center [466, 222] width 92 height 24
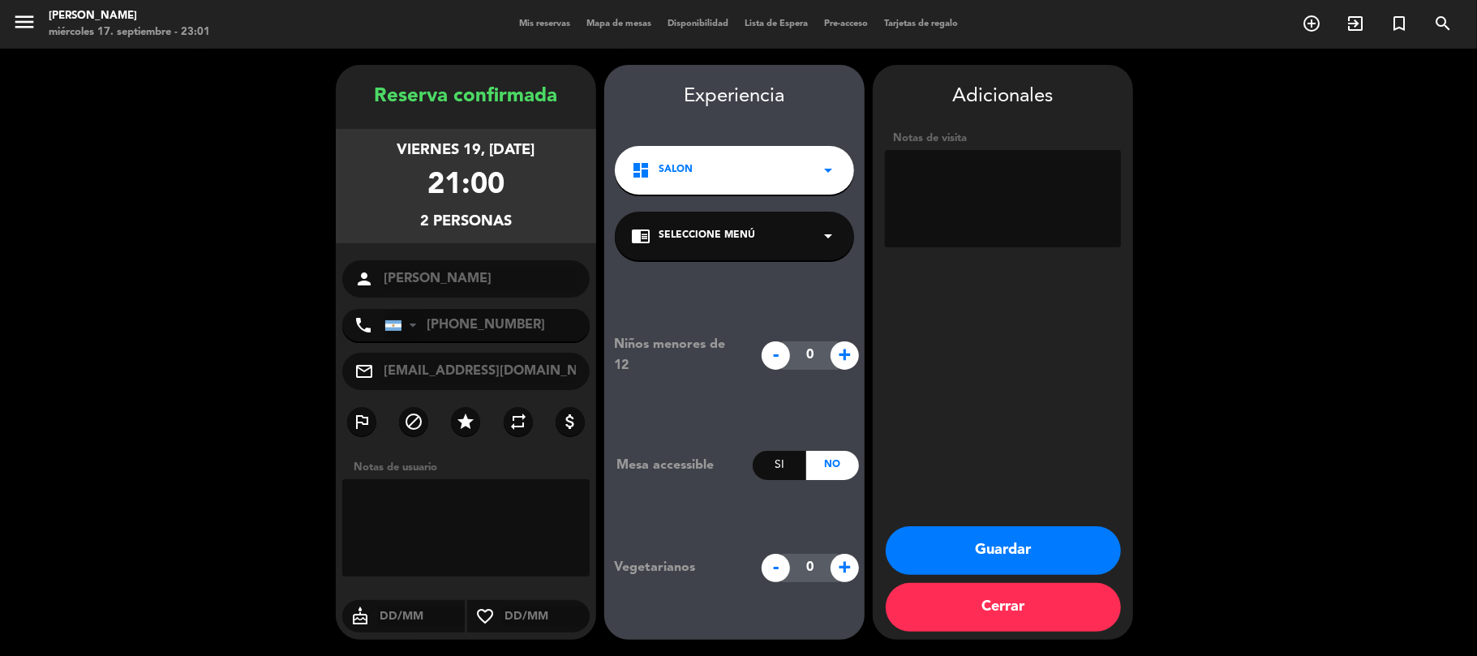
click at [385, 341] on div at bounding box center [403, 325] width 37 height 31
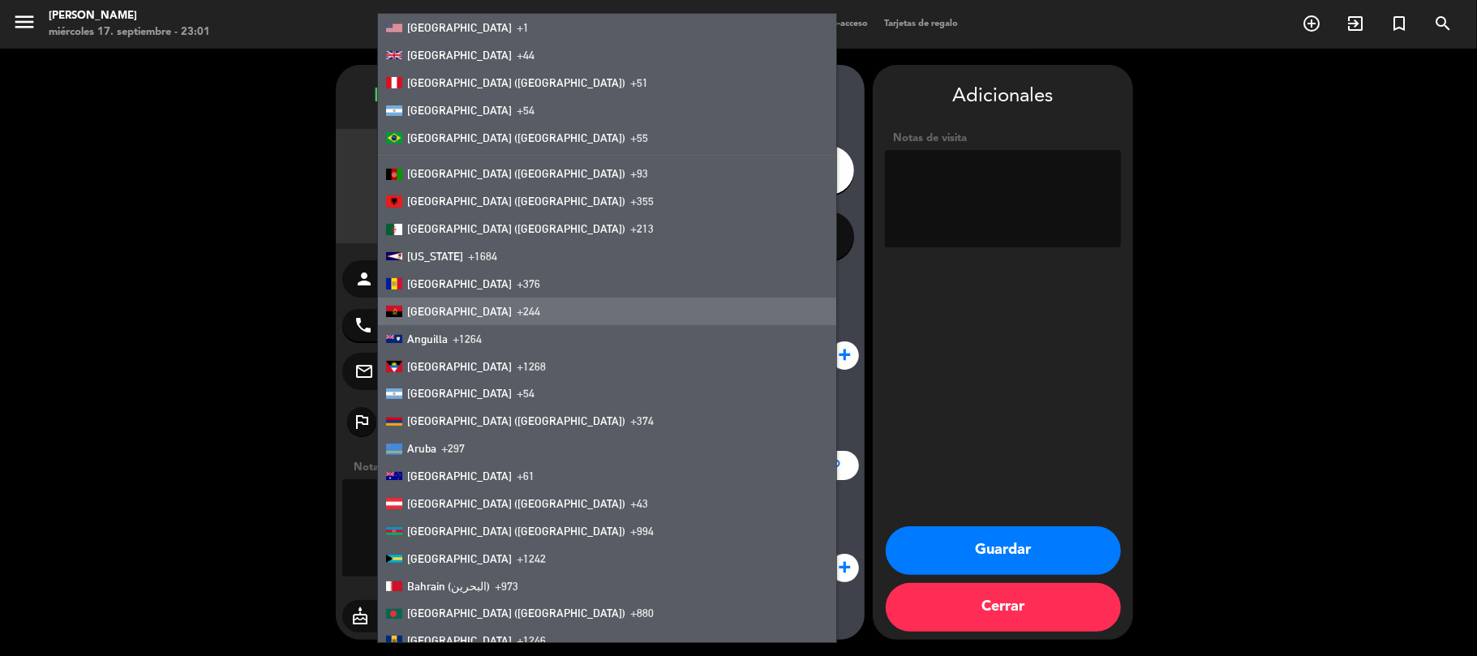
drag, startPoint x: 990, startPoint y: 324, endPoint x: 850, endPoint y: 354, distance: 143.5
click at [988, 324] on div "Adicionales Notas de visita Guardar Cerrar" at bounding box center [1003, 352] width 260 height 575
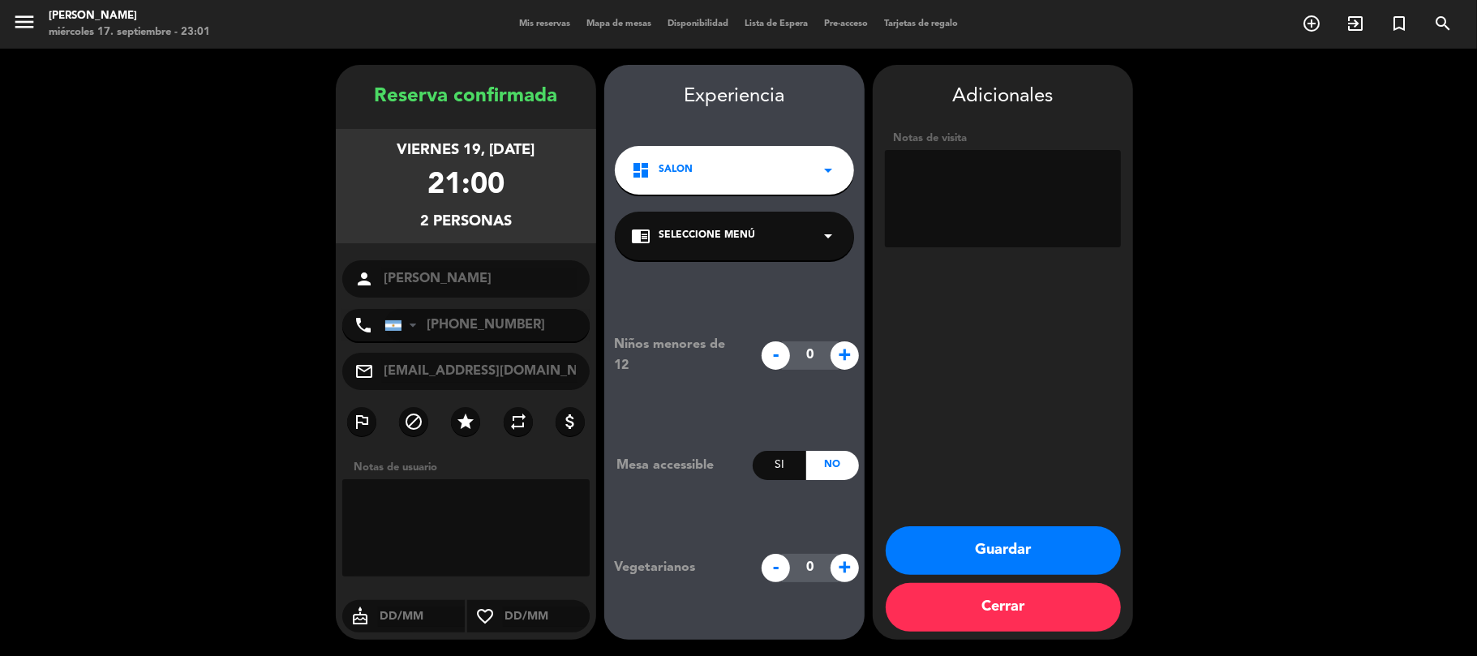
click at [1027, 549] on button "Guardar" at bounding box center [1003, 550] width 235 height 49
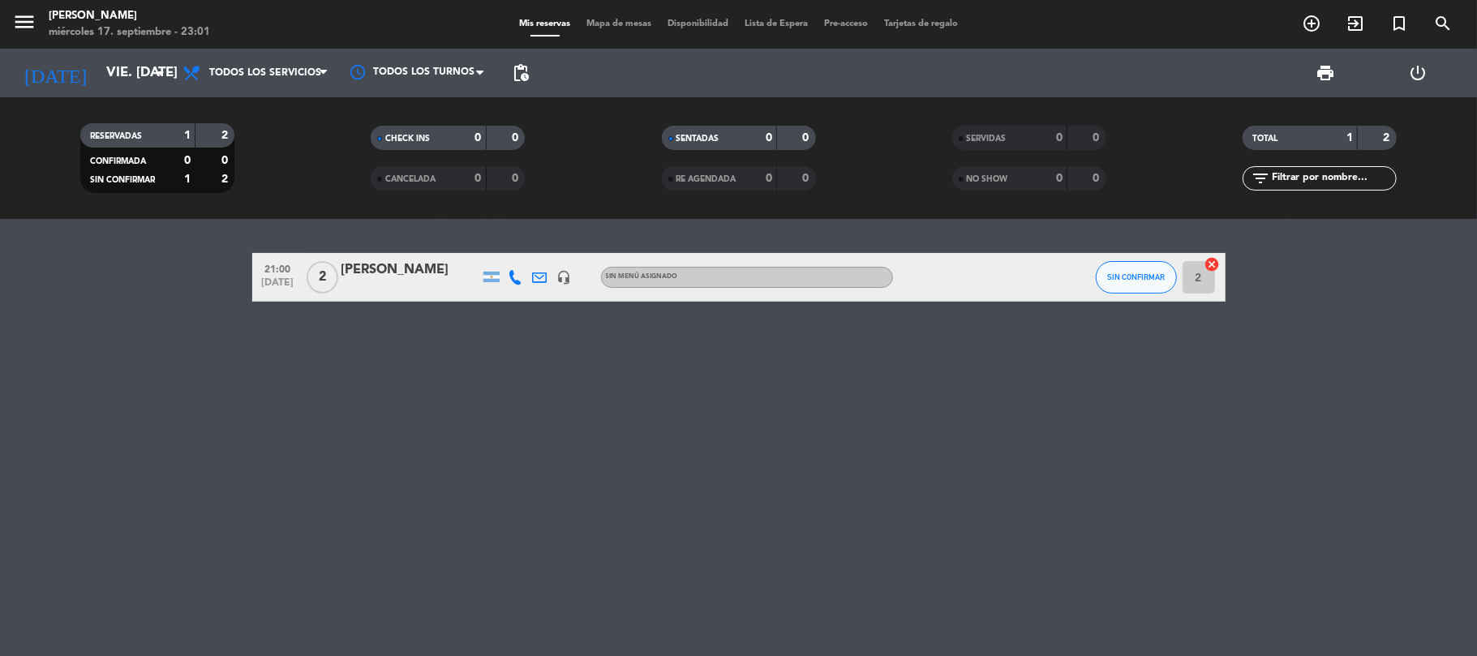
click at [425, 283] on div at bounding box center [410, 287] width 138 height 13
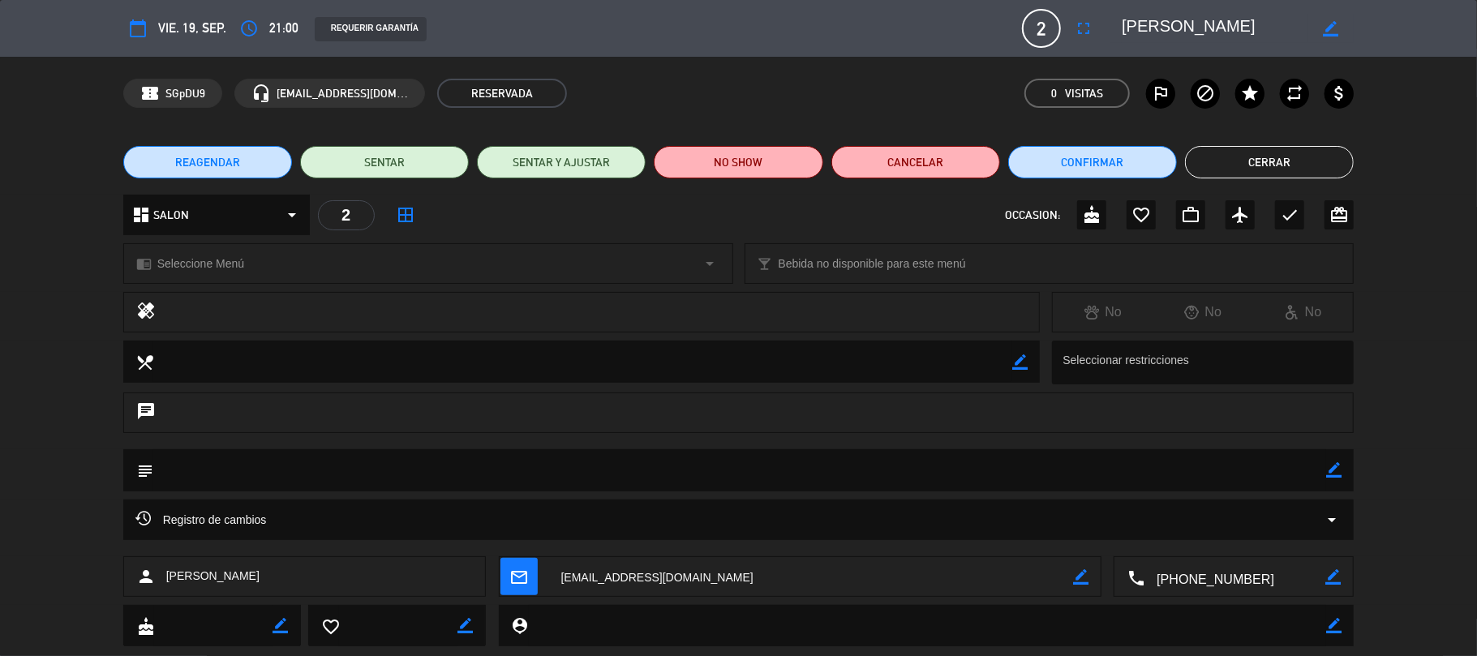
click at [355, 21] on div "REQUERIR GARANTÍA" at bounding box center [371, 29] width 112 height 24
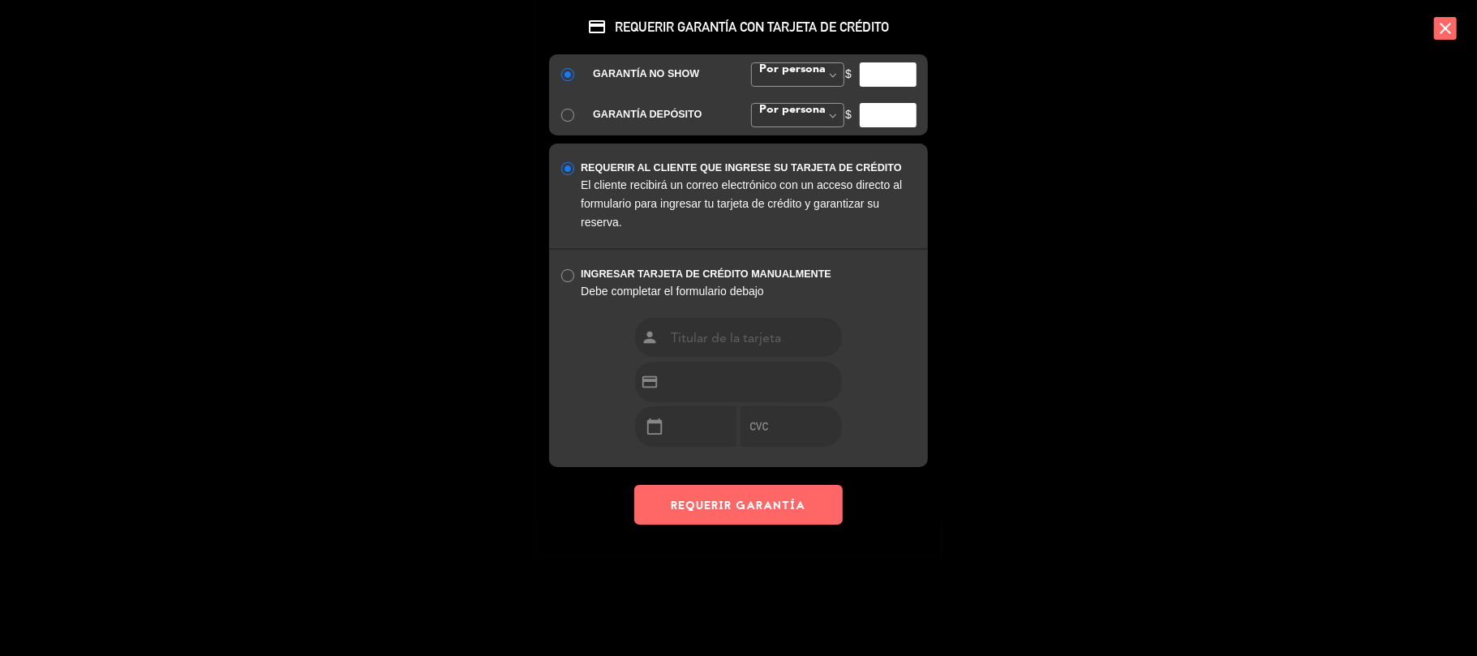
click at [880, 71] on input "number" at bounding box center [888, 74] width 57 height 24
type input "5000"
click at [748, 501] on button "REQUERIR GARANTÍA" at bounding box center [738, 505] width 208 height 40
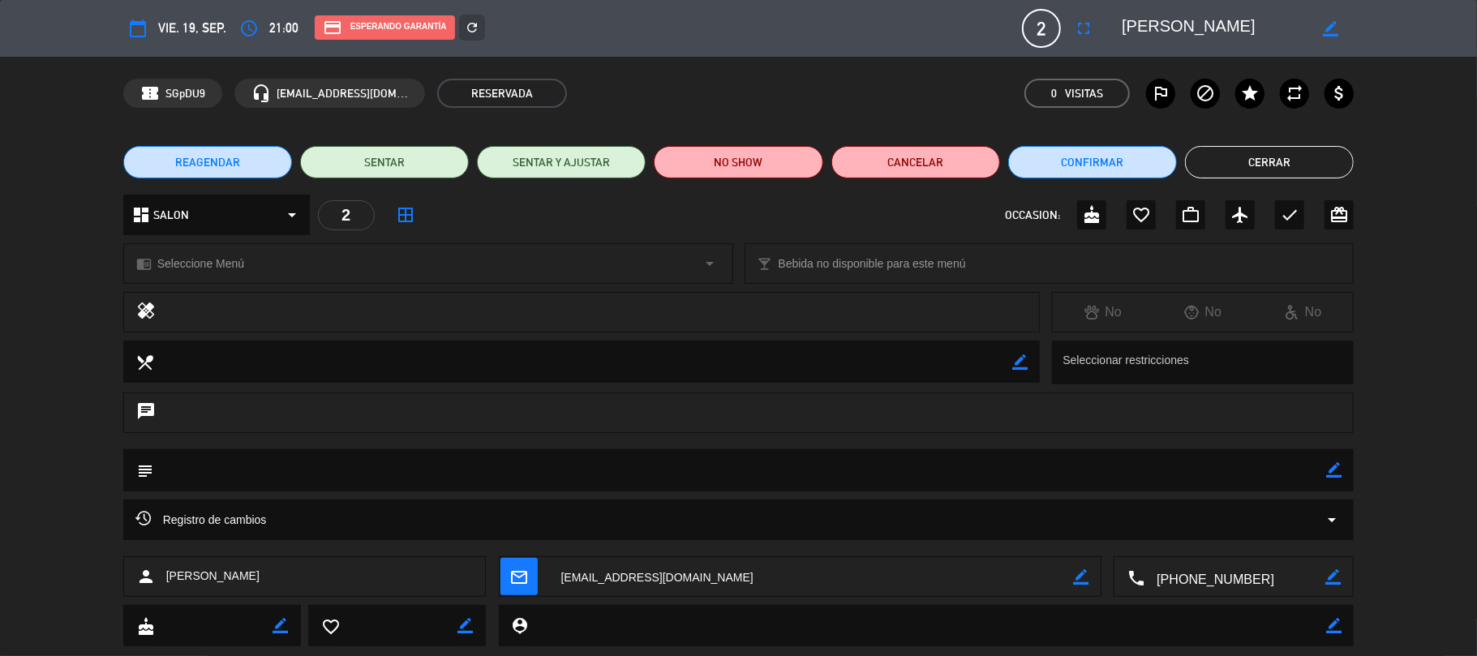
click at [1275, 163] on button "Cerrar" at bounding box center [1269, 162] width 169 height 32
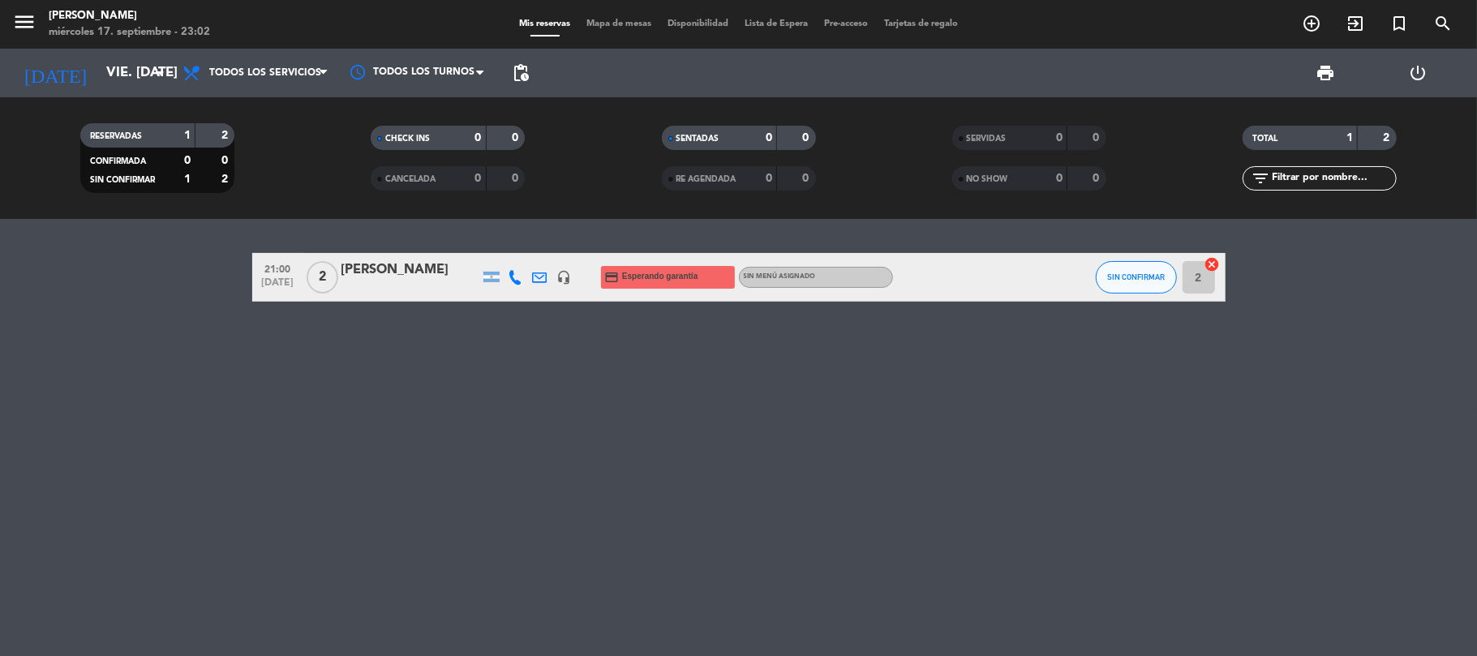
click at [513, 277] on icon at bounding box center [516, 277] width 15 height 15
click at [550, 247] on span at bounding box center [556, 249] width 13 height 13
click at [383, 266] on div "[PERSON_NAME]" at bounding box center [410, 270] width 138 height 21
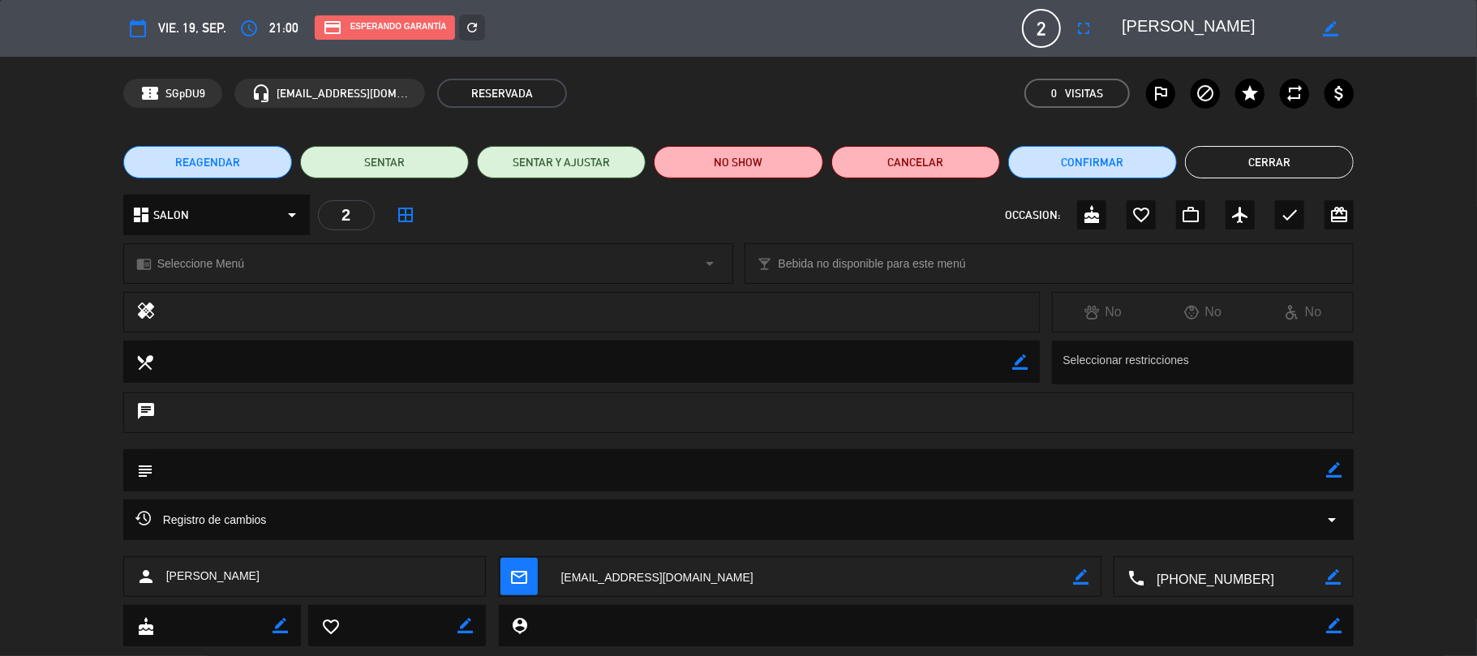
drag, startPoint x: 1118, startPoint y: 21, endPoint x: 1249, endPoint y: 11, distance: 131.8
click at [1249, 11] on div "calendar_today vie. 19, sep. access_time 21:00 credit_card Esperando garantía r…" at bounding box center [738, 28] width 1231 height 39
drag, startPoint x: 1228, startPoint y: 24, endPoint x: 1144, endPoint y: 28, distance: 84.4
click at [1144, 28] on textarea at bounding box center [1215, 28] width 186 height 29
drag, startPoint x: 1127, startPoint y: 26, endPoint x: 1136, endPoint y: 24, distance: 8.3
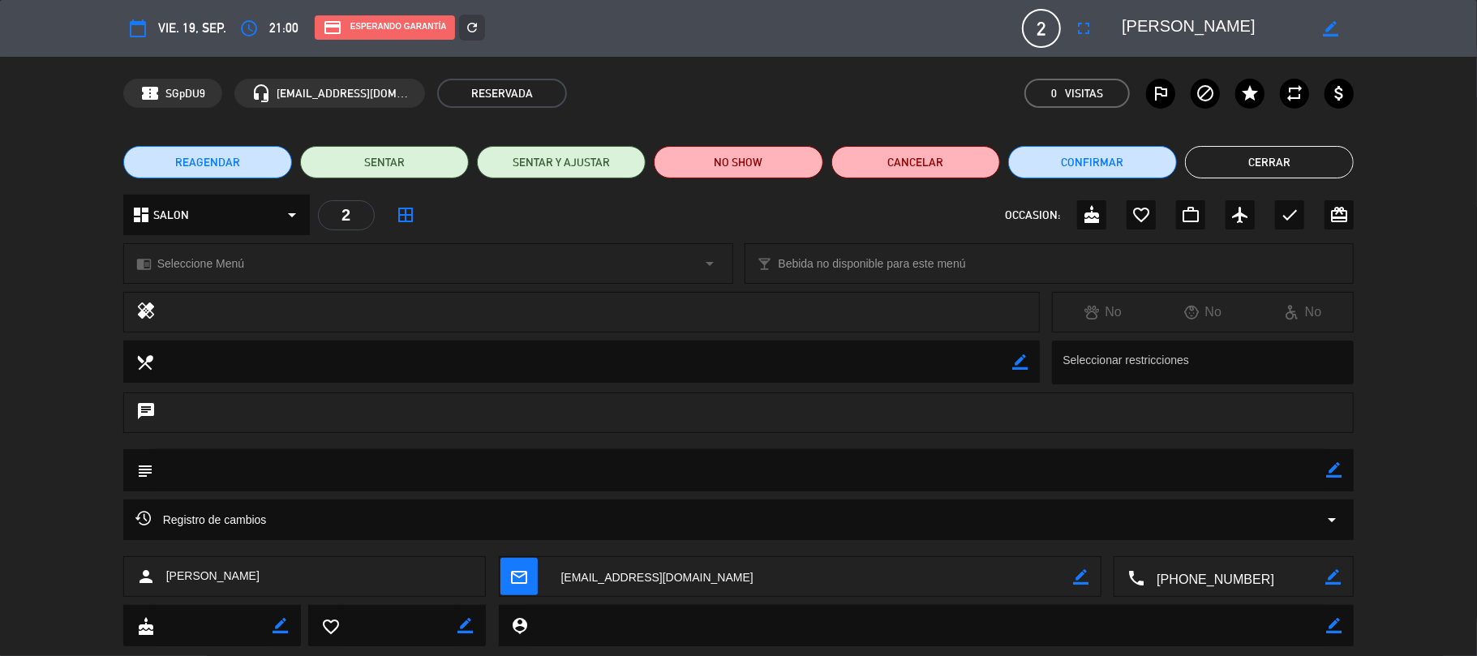
click at [1127, 24] on textarea at bounding box center [1215, 28] width 186 height 29
click at [1131, 24] on textarea at bounding box center [1215, 28] width 186 height 29
drag, startPoint x: 1117, startPoint y: 23, endPoint x: 1215, endPoint y: 26, distance: 98.2
click at [1166, 18] on div "border_color" at bounding box center [1231, 28] width 243 height 29
drag, startPoint x: 1084, startPoint y: 26, endPoint x: 1121, endPoint y: 21, distance: 37.6
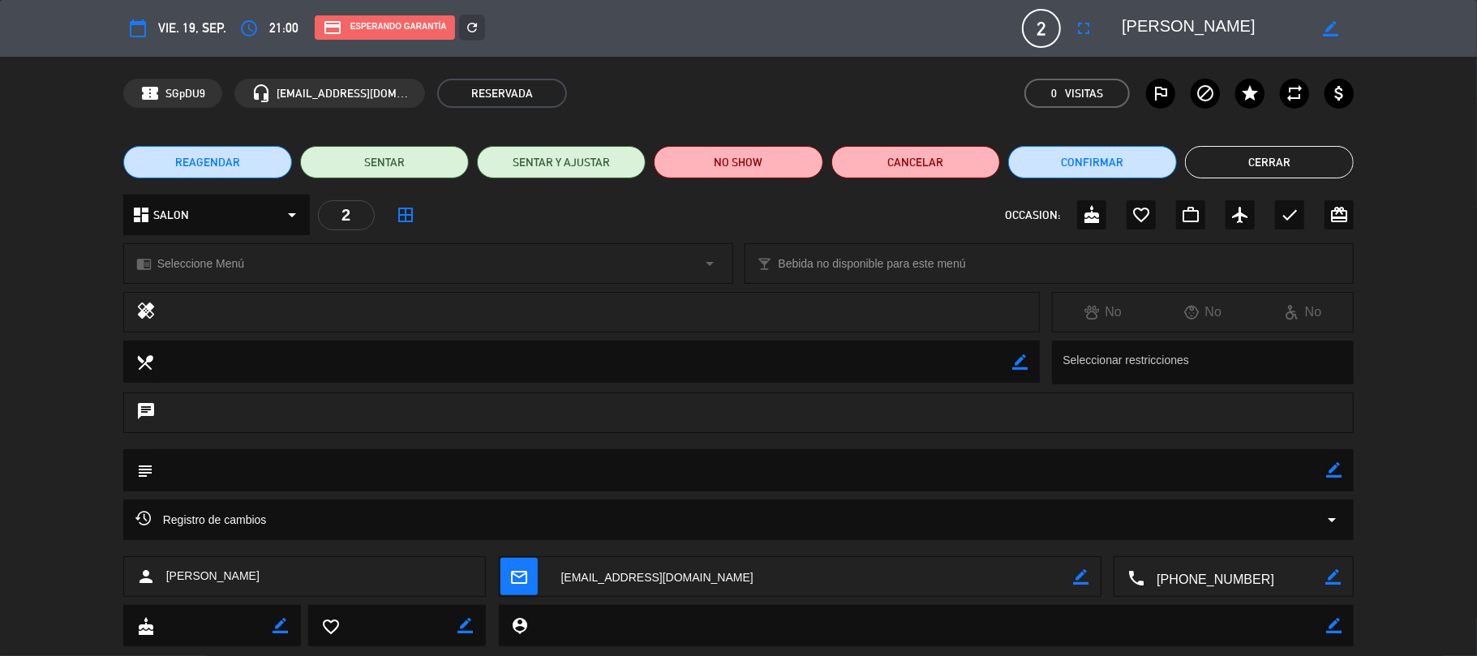
click at [1121, 21] on div "calendar_today vie. 19, sep. access_time 21:00 credit_card Esperando garantía r…" at bounding box center [738, 28] width 1231 height 39
drag, startPoint x: 1121, startPoint y: 21, endPoint x: 1273, endPoint y: 11, distance: 152.1
click at [1280, 9] on div "calendar_today vie. 19, sep. access_time 21:00 credit_card Esperando garantía r…" at bounding box center [738, 28] width 1231 height 39
drag, startPoint x: 1231, startPoint y: 20, endPoint x: 1118, endPoint y: 26, distance: 112.9
click at [1118, 26] on div "border_color" at bounding box center [1231, 28] width 243 height 29
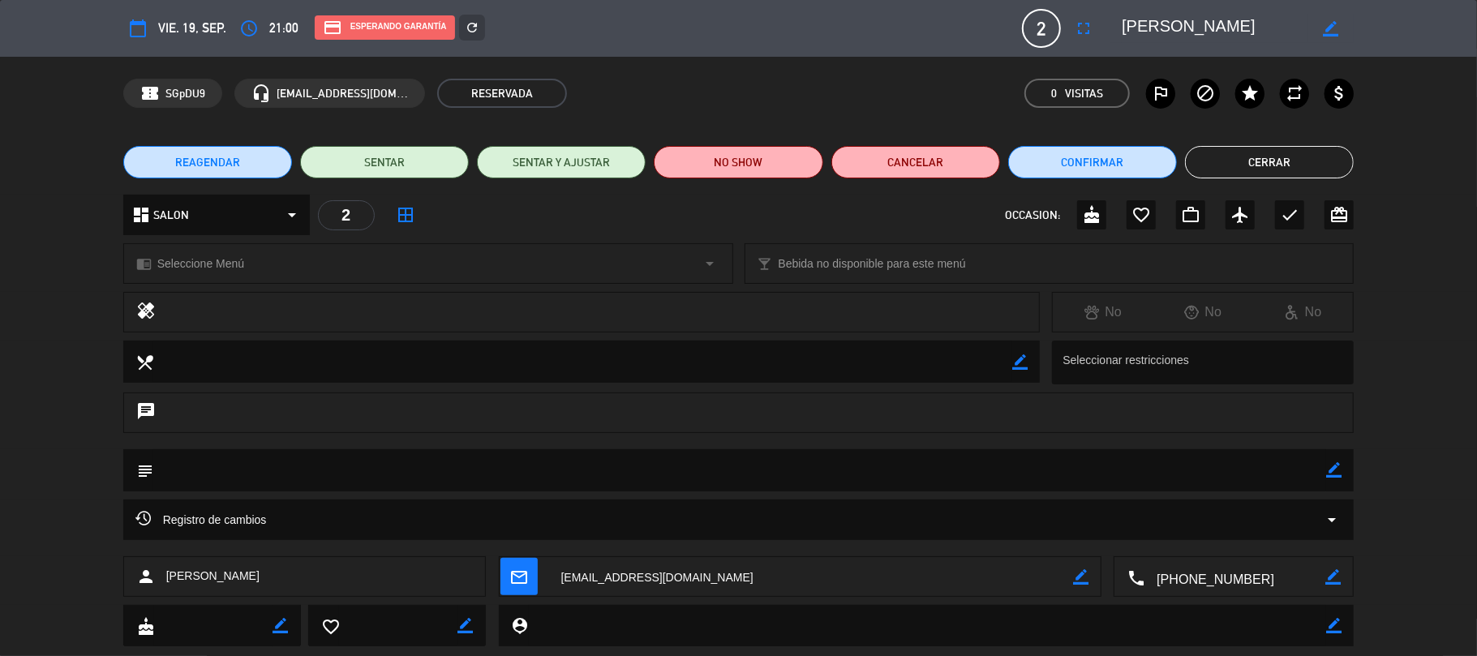
click at [1296, 165] on button "Cerrar" at bounding box center [1269, 162] width 169 height 32
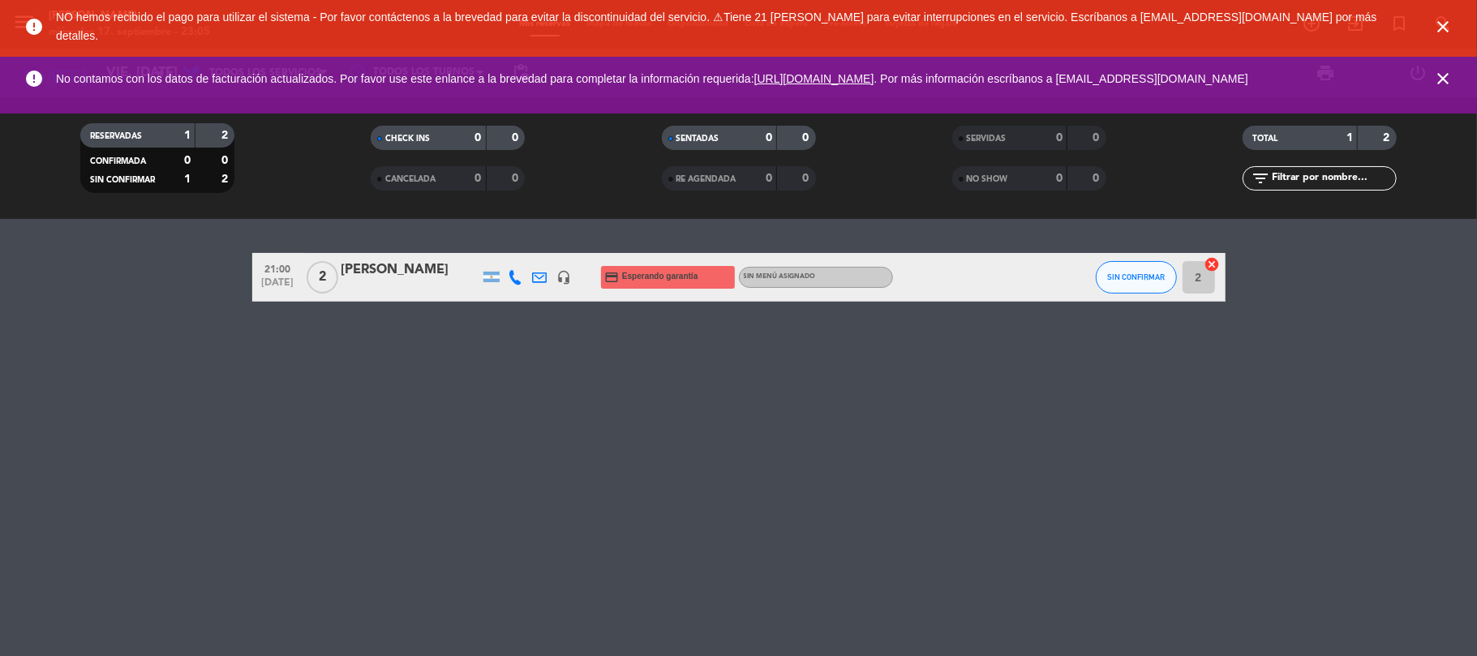
click at [1445, 28] on icon "close" at bounding box center [1442, 26] width 19 height 19
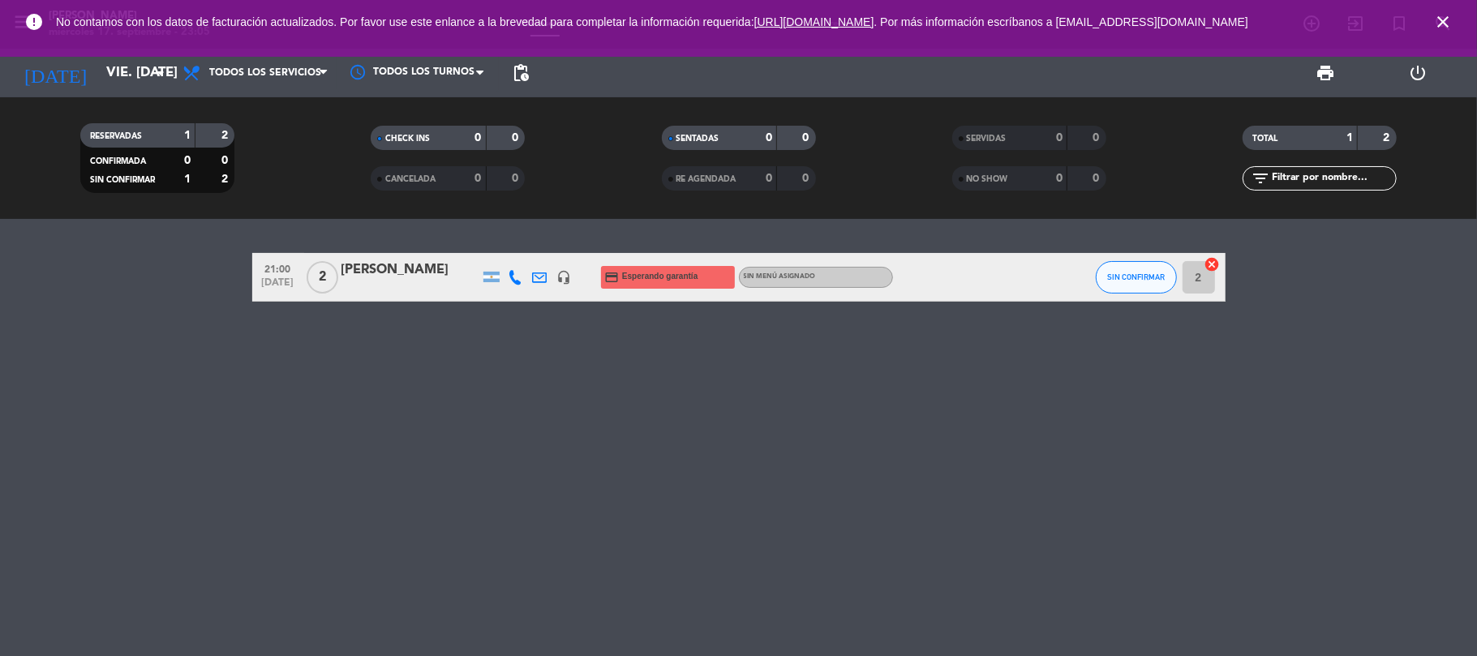
click at [1445, 24] on icon "close" at bounding box center [1442, 21] width 19 height 19
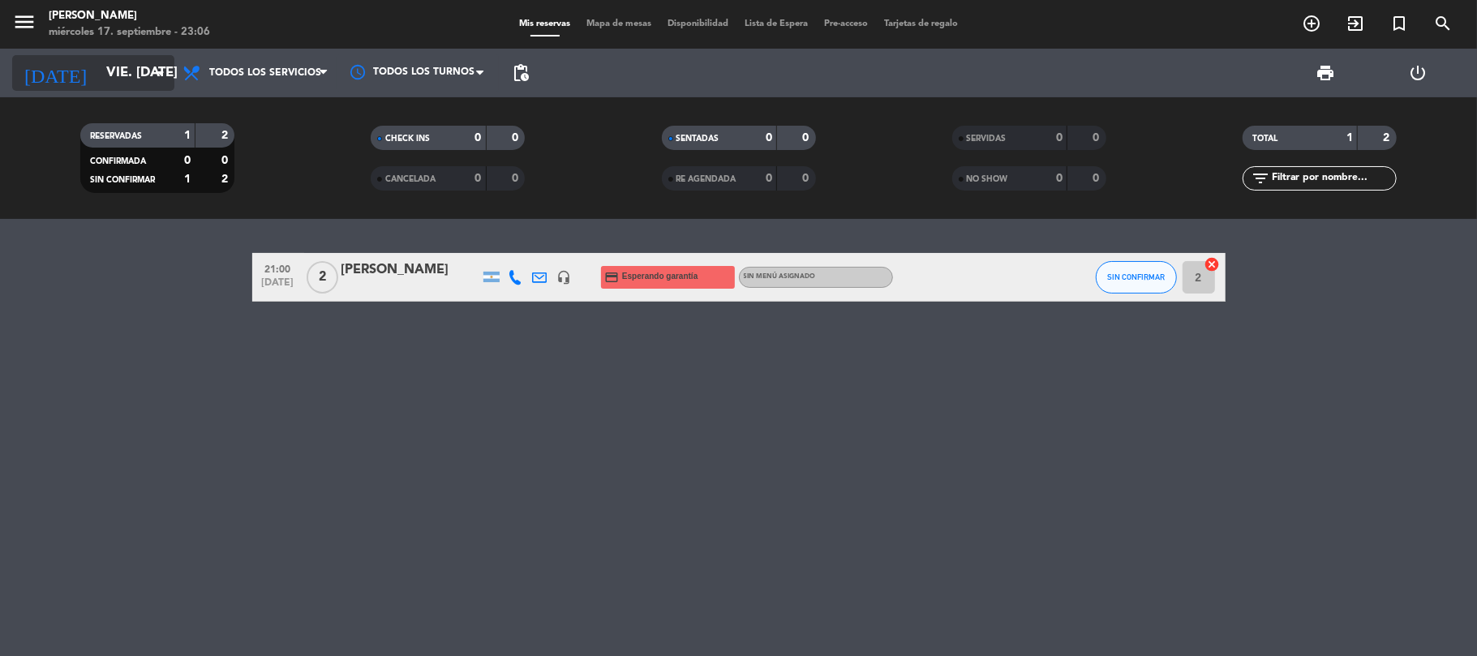
click at [141, 65] on input "vie. [DATE]" at bounding box center [185, 74] width 175 height 32
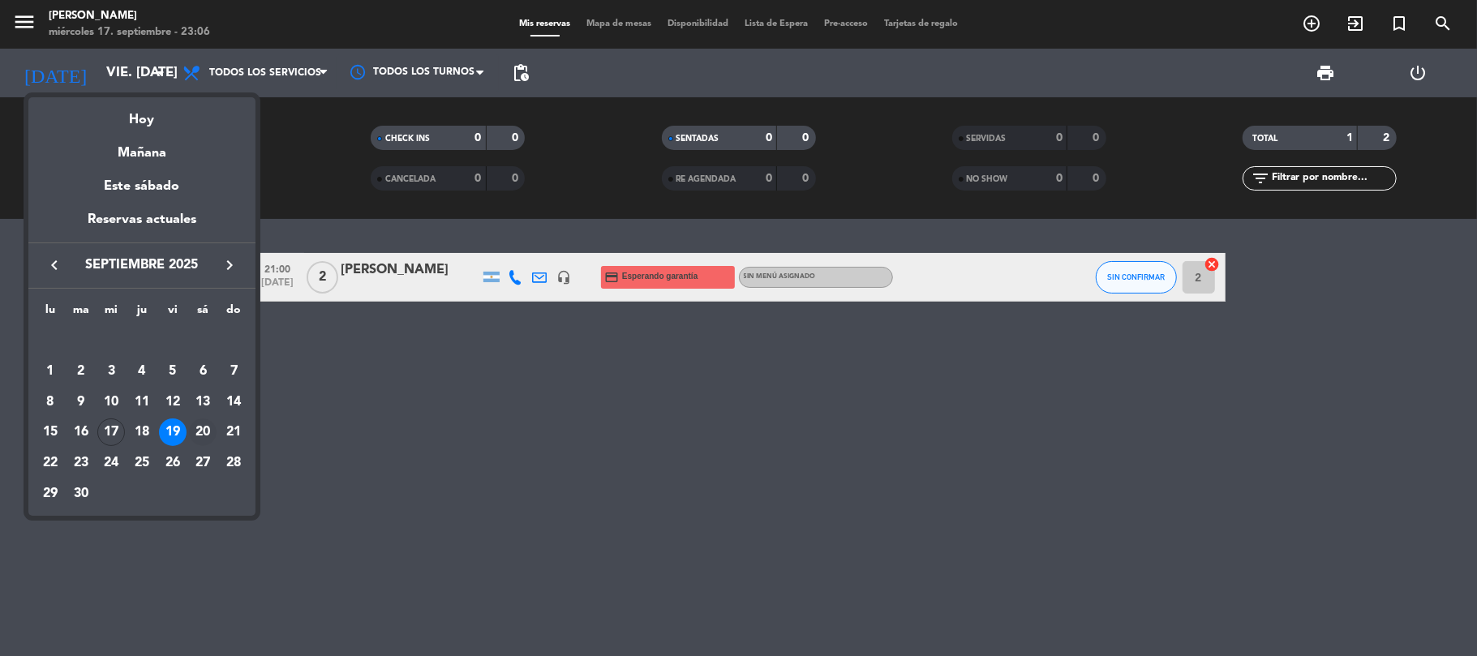
click at [195, 433] on div "20" at bounding box center [203, 433] width 28 height 28
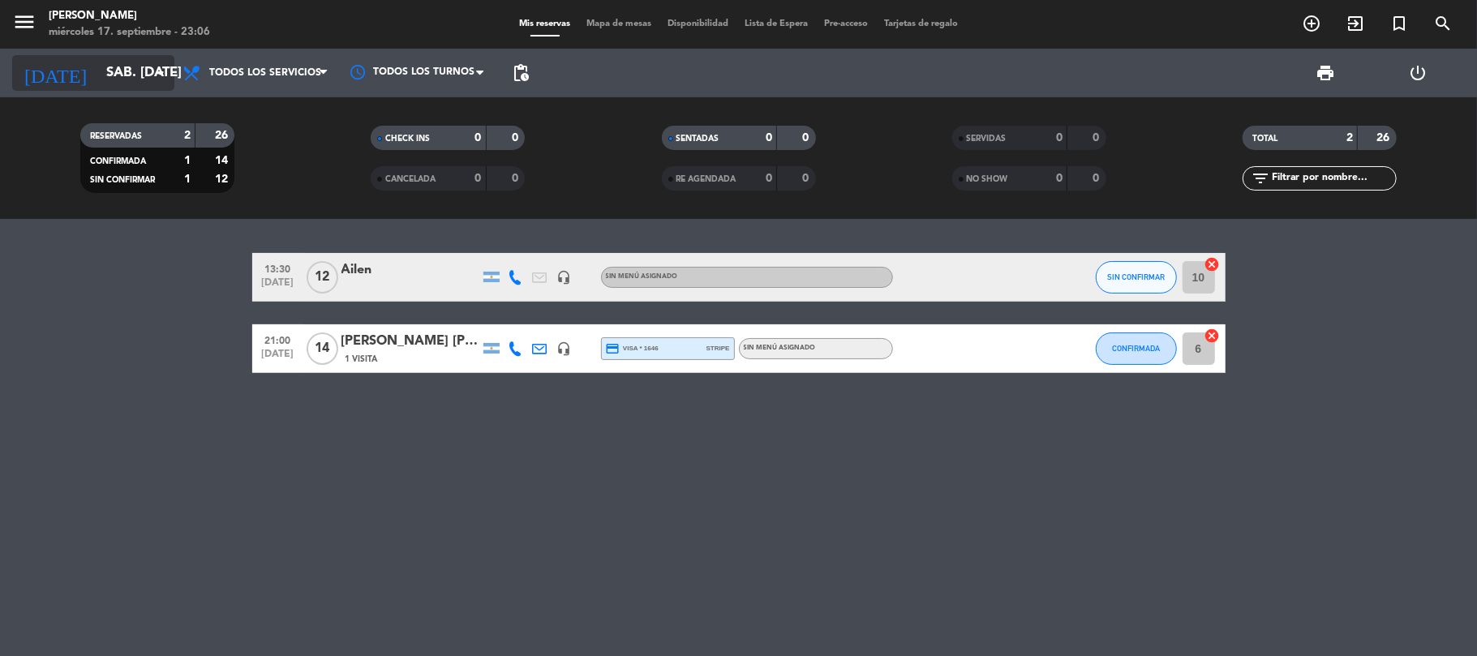
click at [170, 75] on icon "arrow_drop_down" at bounding box center [160, 72] width 19 height 19
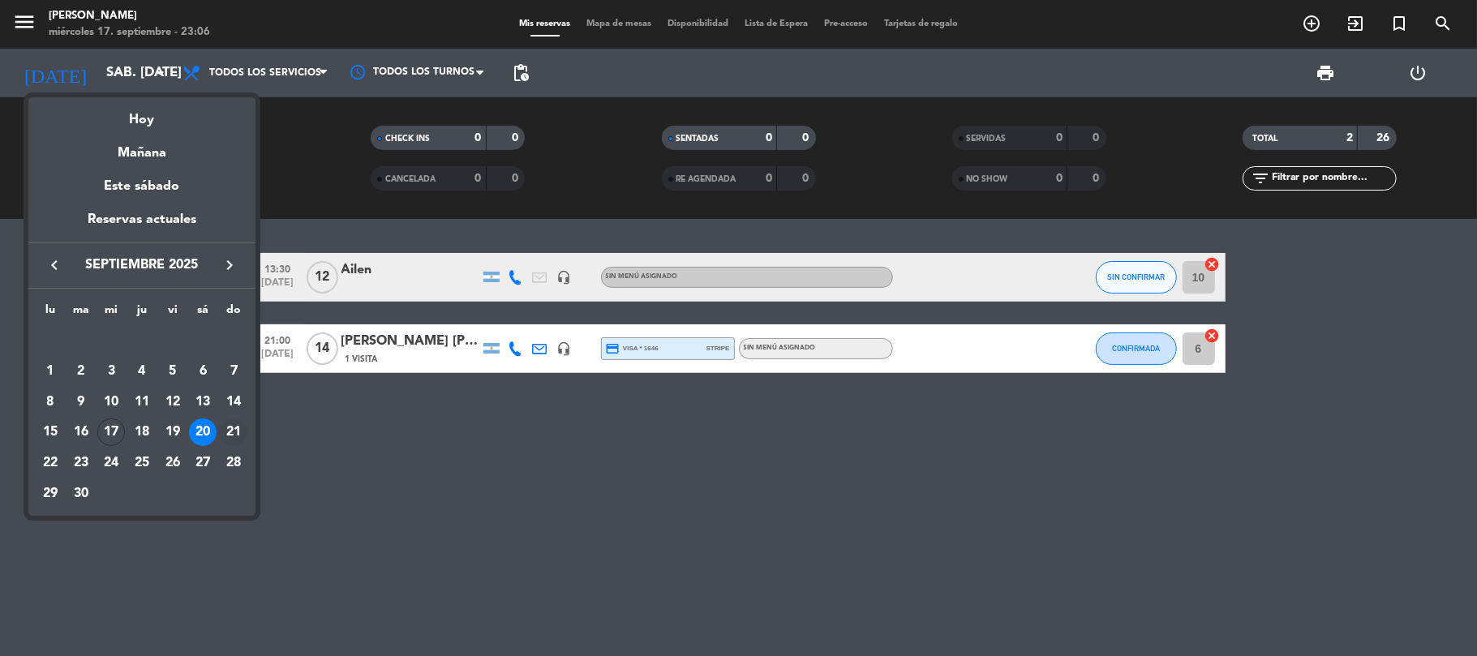
click at [225, 432] on div "21" at bounding box center [234, 433] width 28 height 28
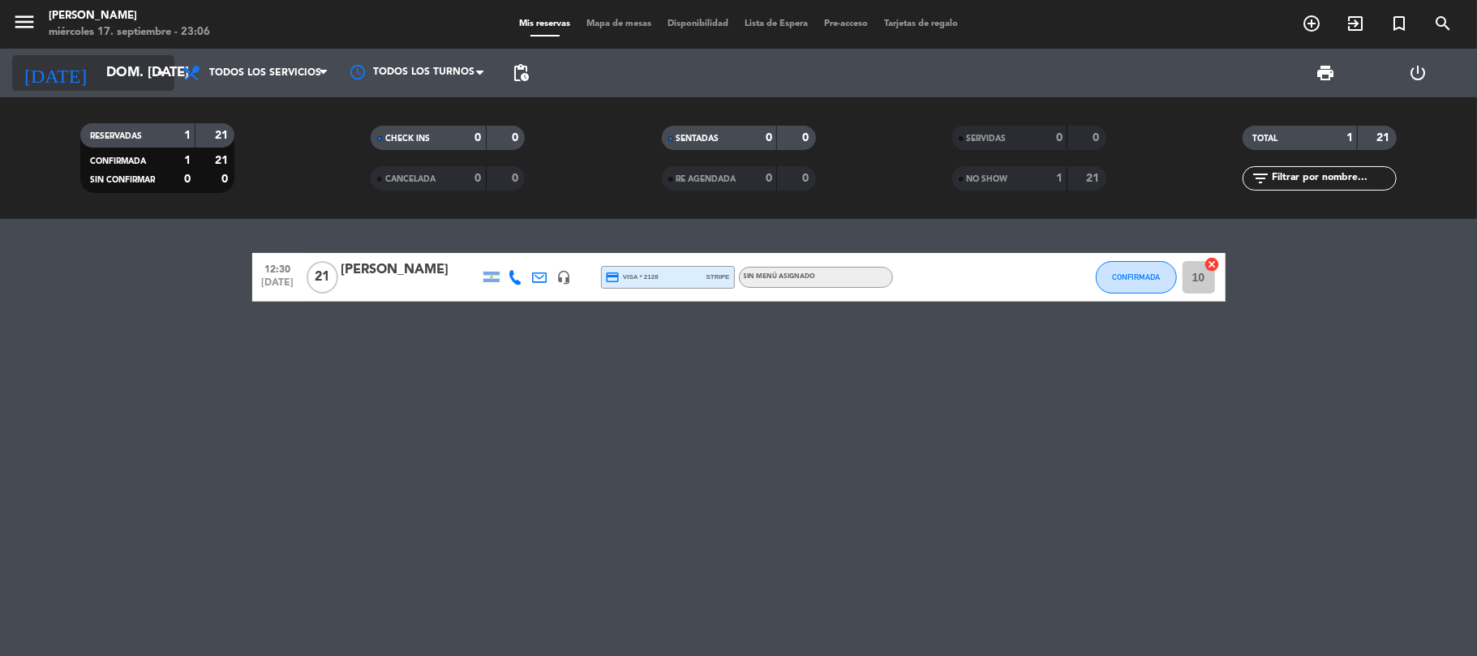
click at [122, 58] on input "dom. [DATE]" at bounding box center [185, 74] width 175 height 32
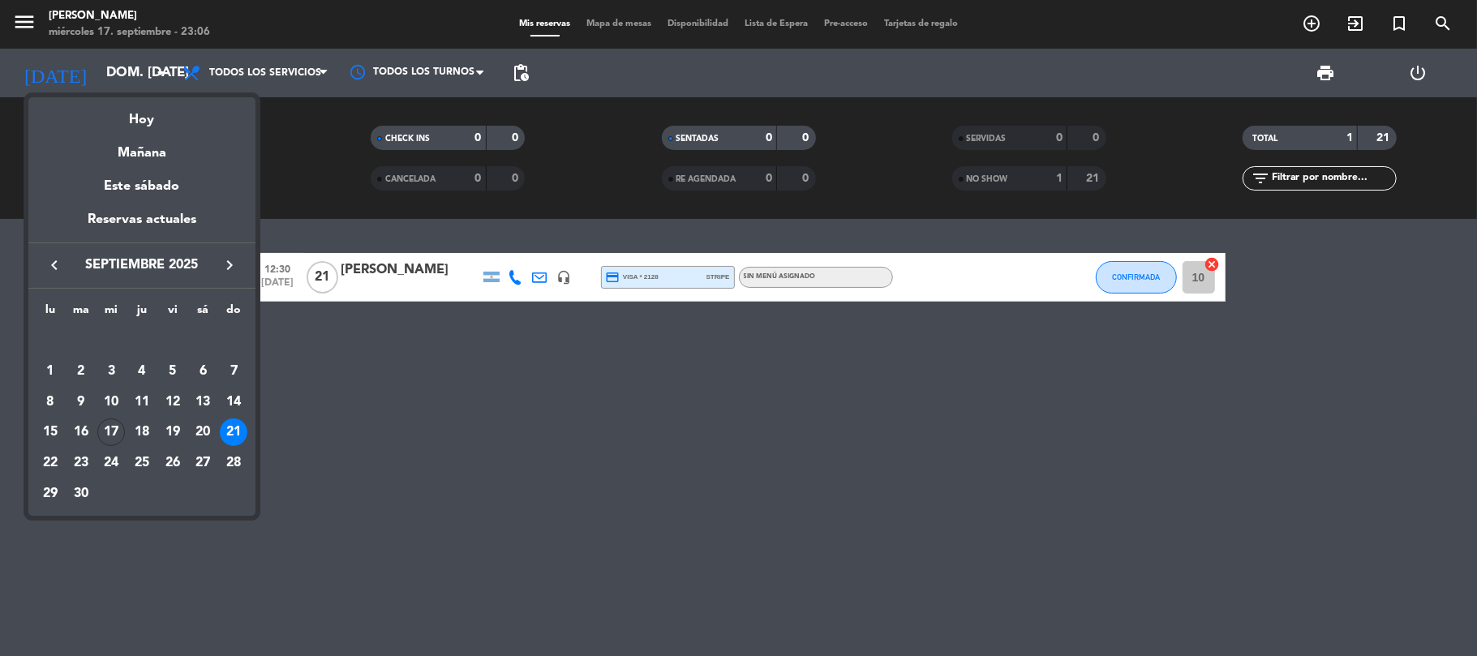
click at [172, 440] on div "19" at bounding box center [173, 433] width 28 height 28
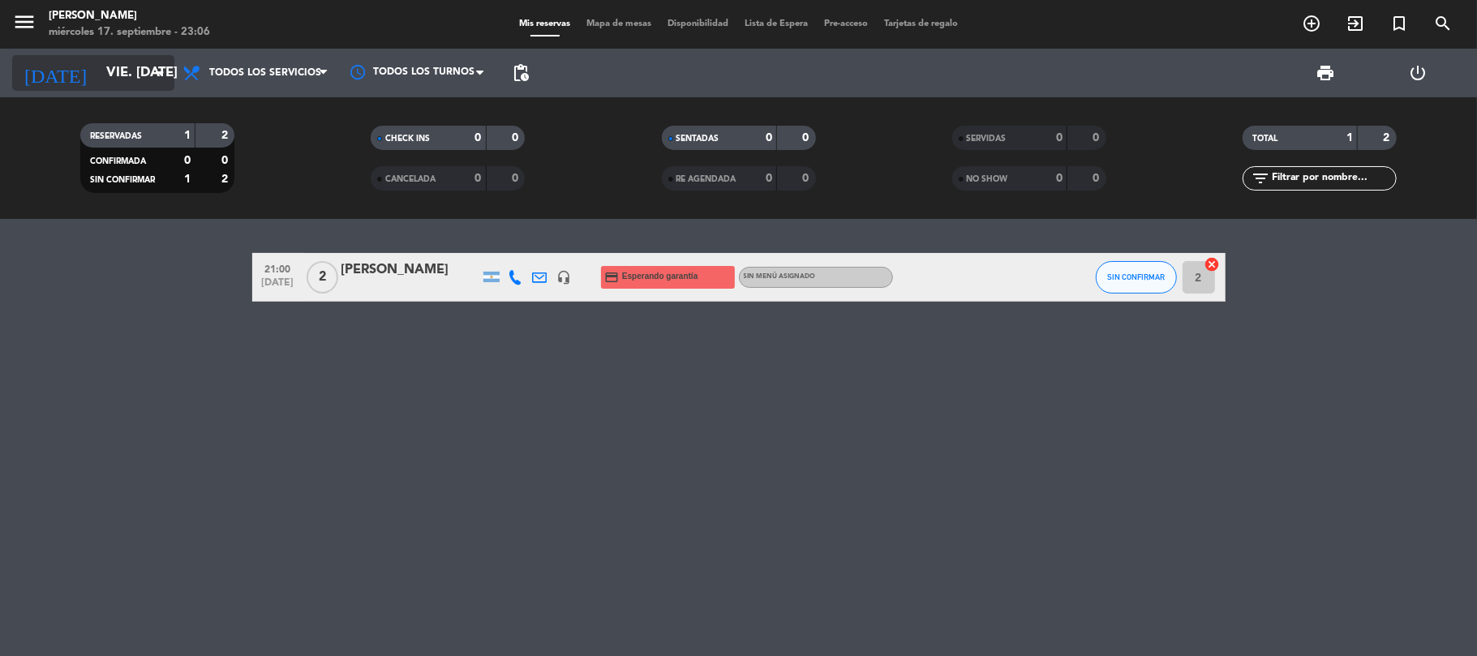
click at [98, 62] on input "vie. [DATE]" at bounding box center [185, 74] width 175 height 32
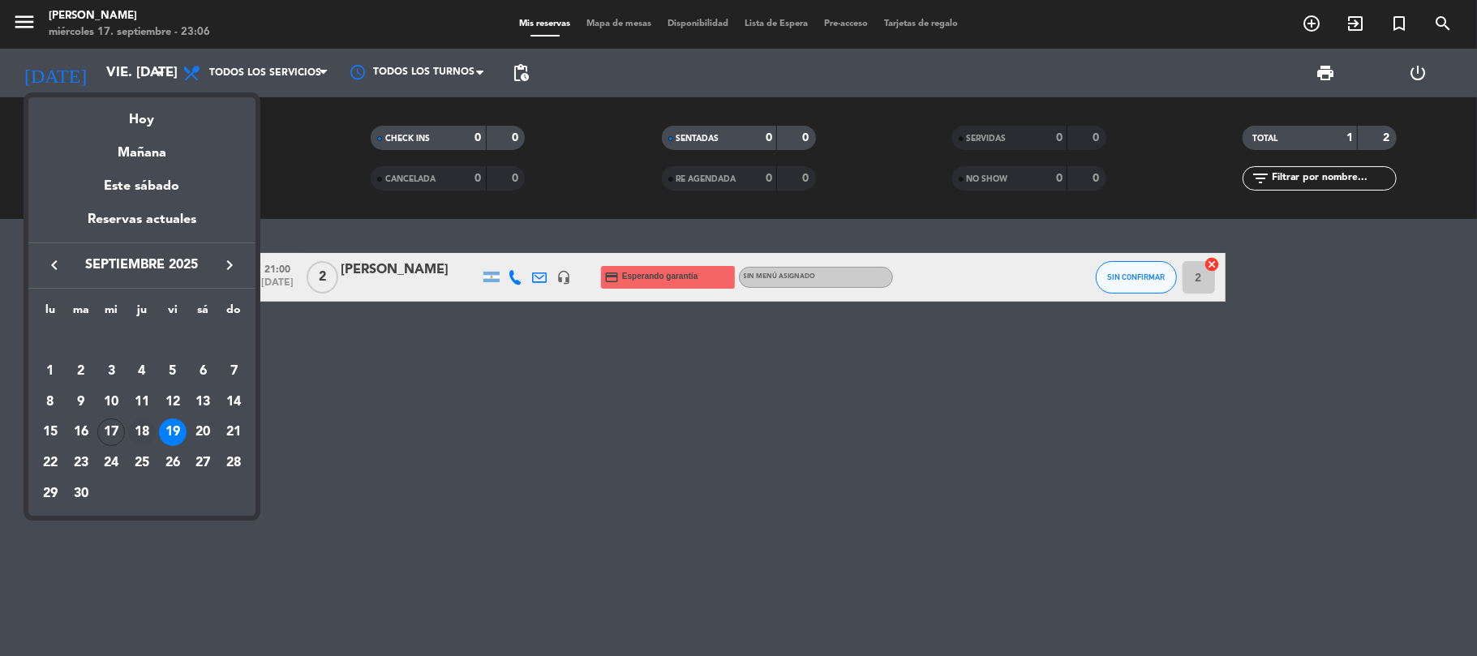
click at [148, 435] on div "18" at bounding box center [142, 433] width 28 height 28
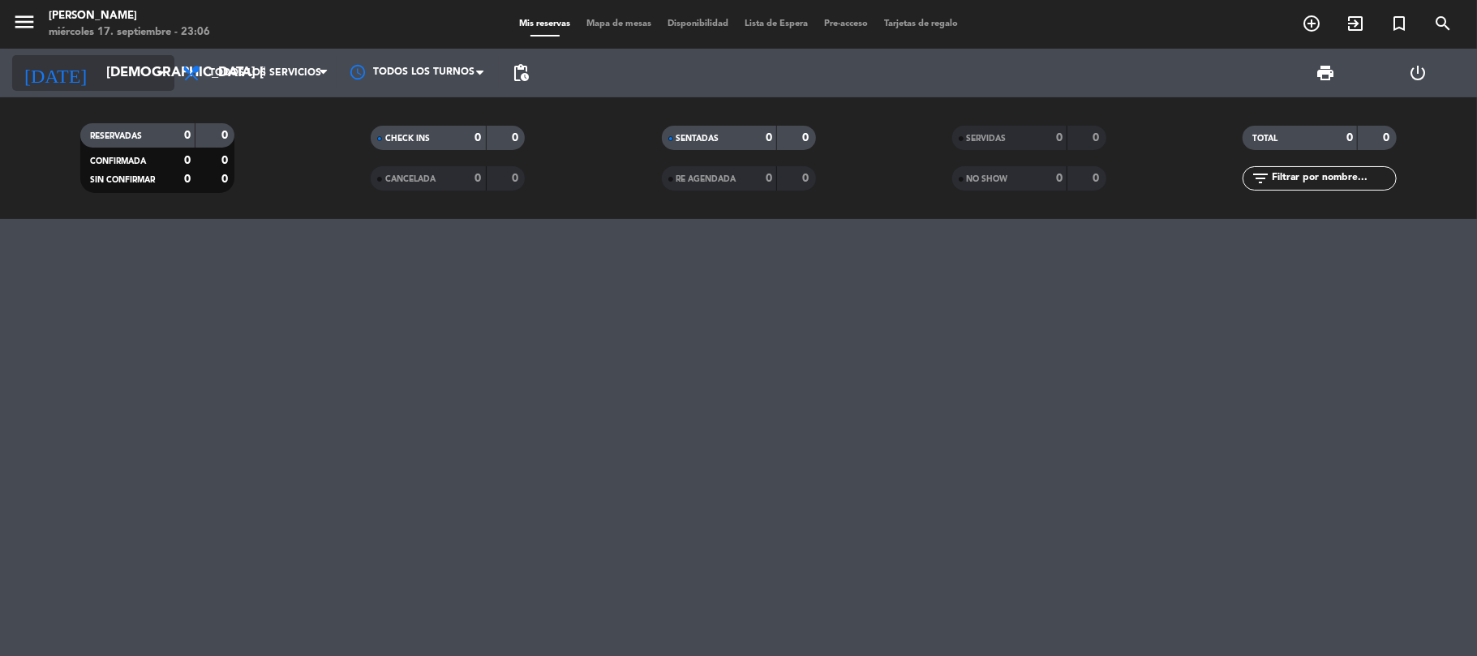
click at [160, 75] on icon "arrow_drop_down" at bounding box center [160, 72] width 19 height 19
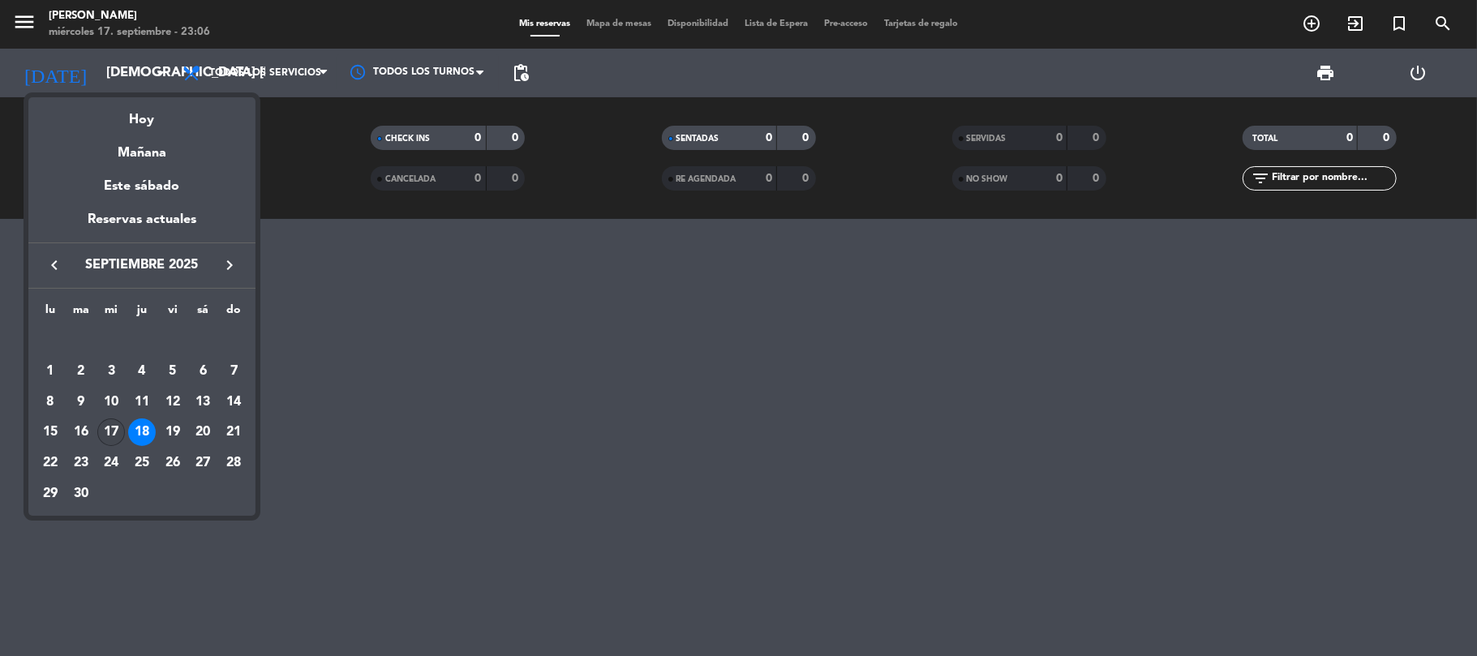
click at [117, 436] on div "17" at bounding box center [111, 433] width 28 height 28
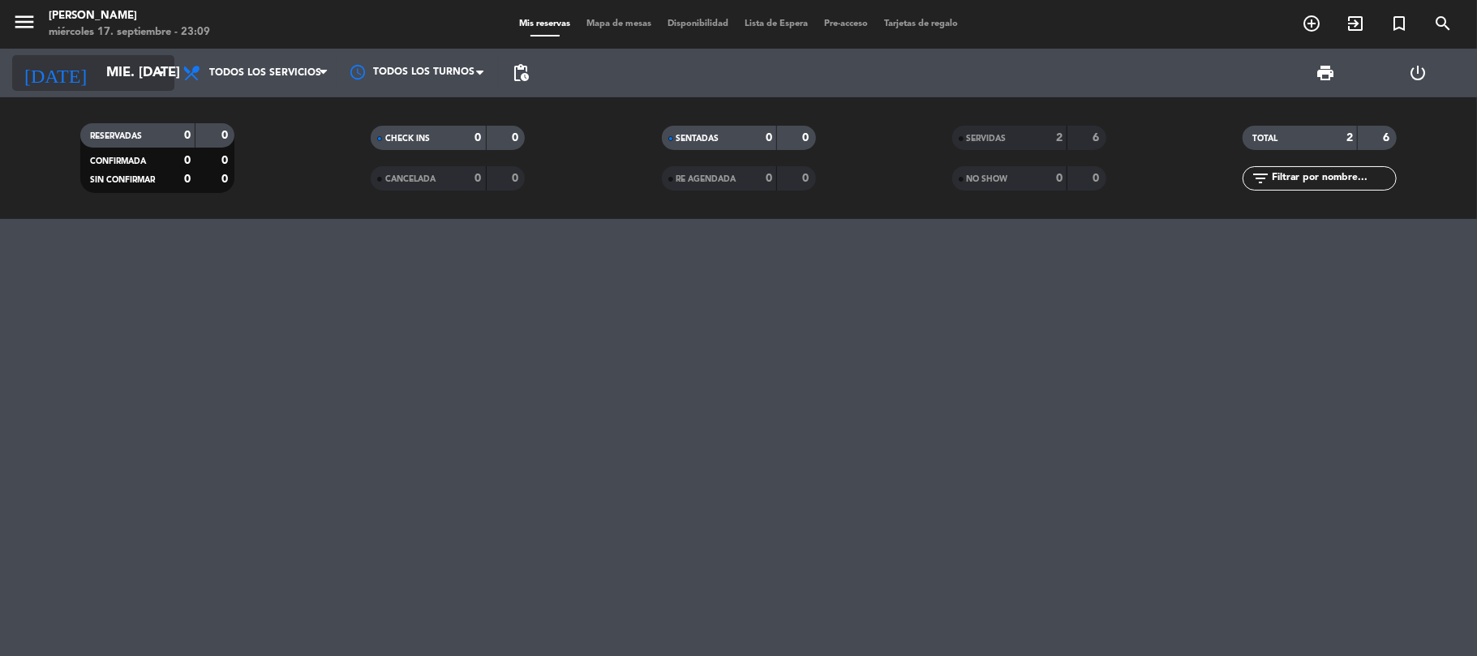
click at [157, 65] on icon "arrow_drop_down" at bounding box center [160, 72] width 19 height 19
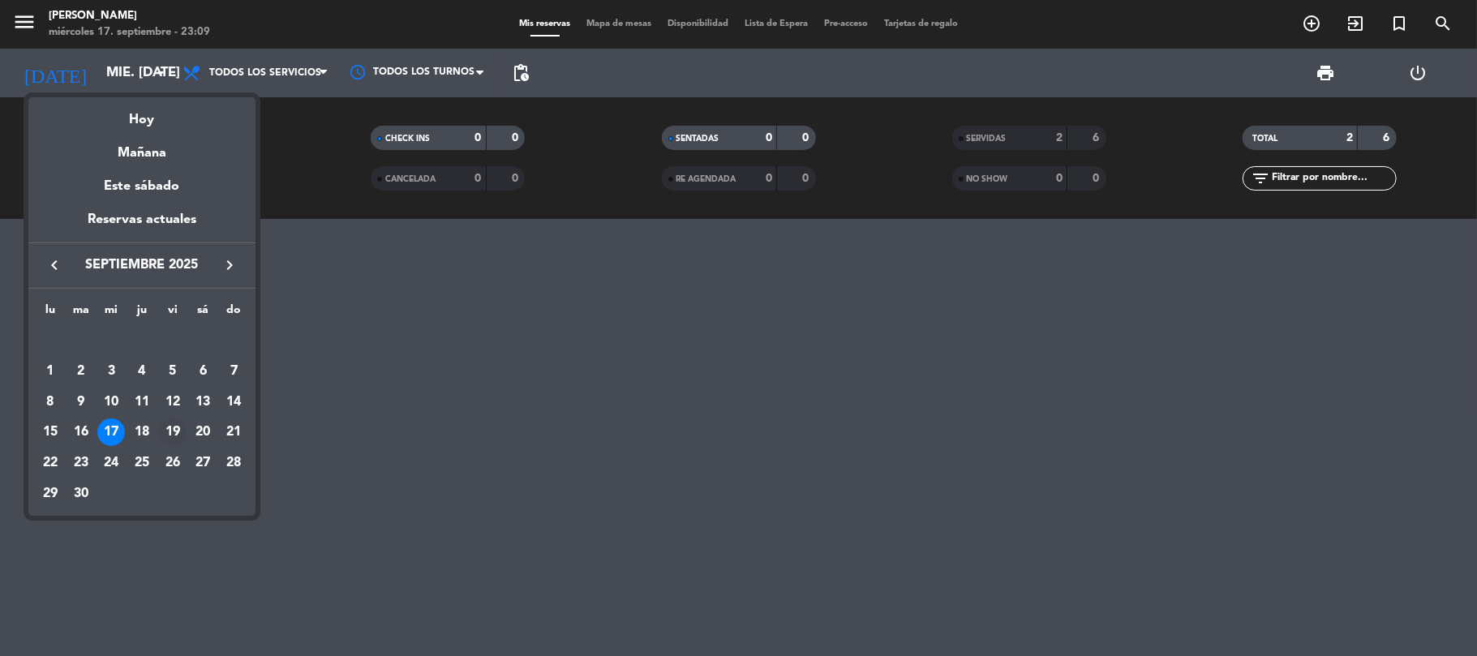
click at [172, 435] on div "19" at bounding box center [173, 433] width 28 height 28
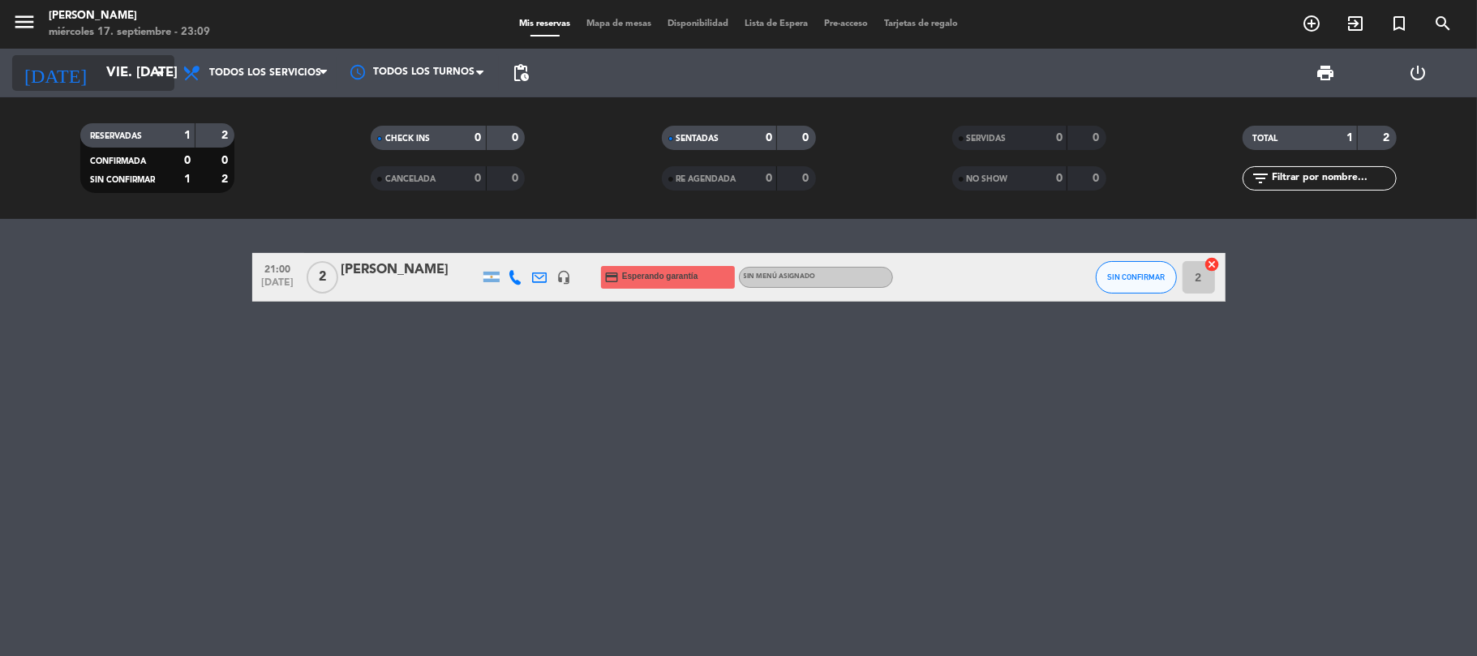
click at [144, 78] on input "vie. [DATE]" at bounding box center [185, 74] width 175 height 32
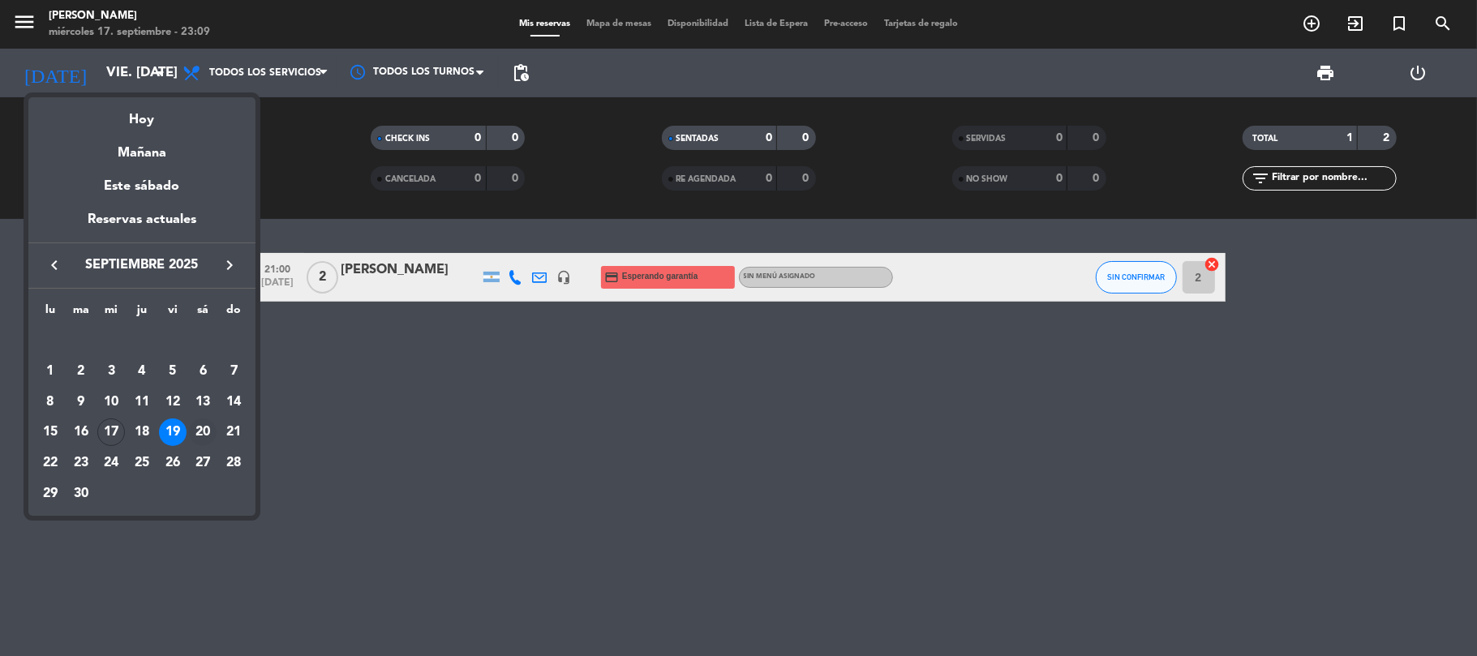
click at [192, 428] on div "20" at bounding box center [203, 433] width 28 height 28
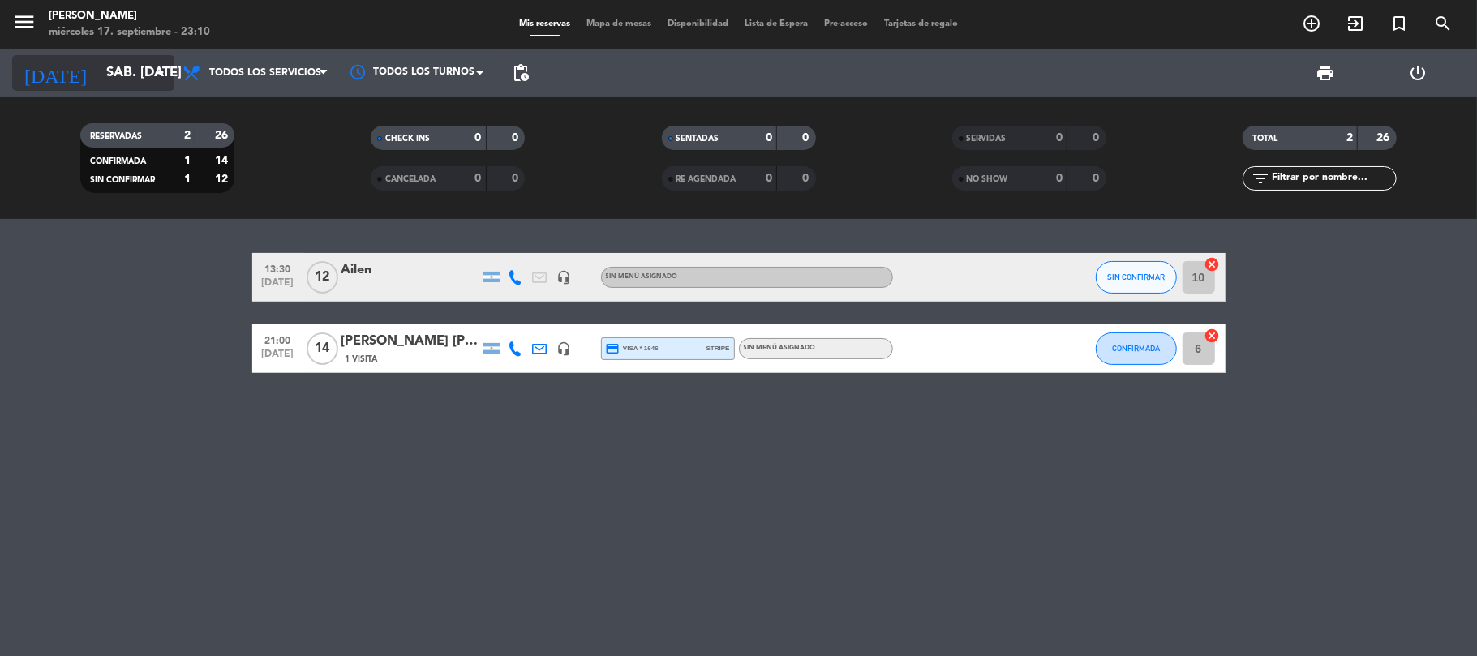
click at [170, 65] on icon "arrow_drop_down" at bounding box center [160, 72] width 19 height 19
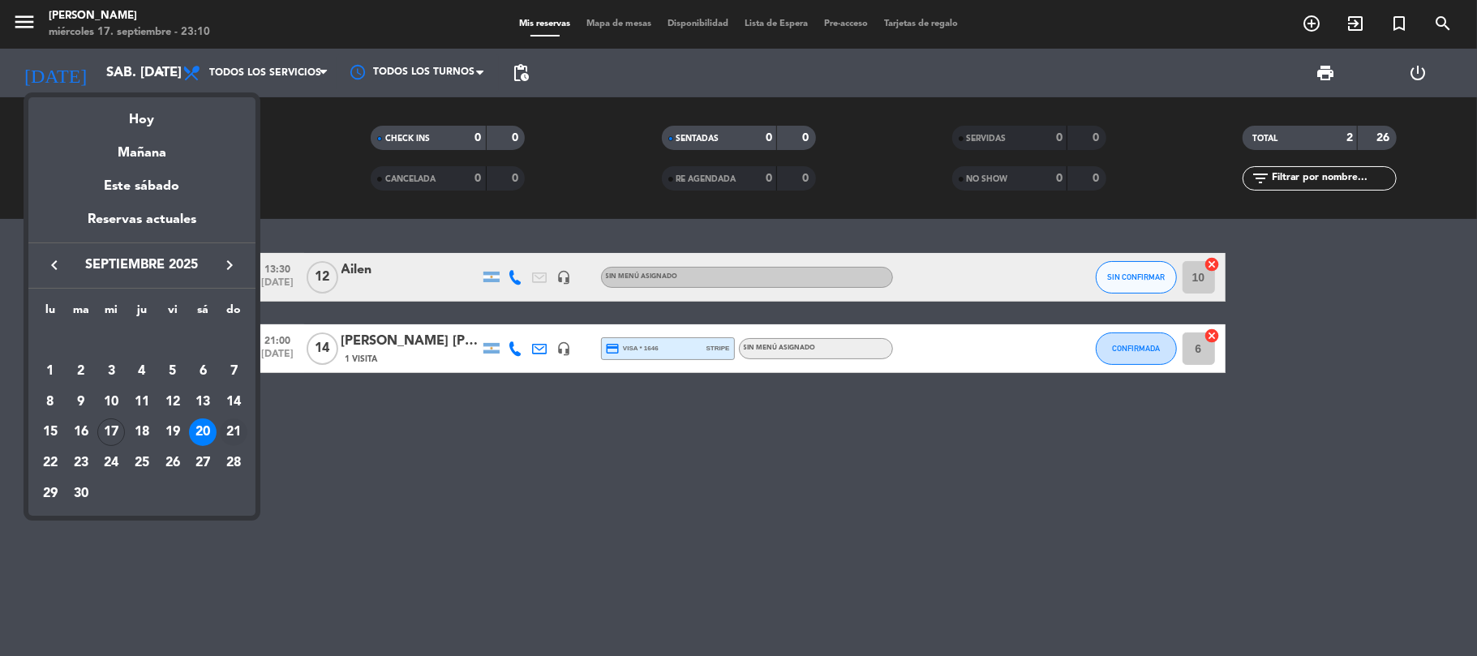
click at [231, 439] on div "21" at bounding box center [234, 433] width 28 height 28
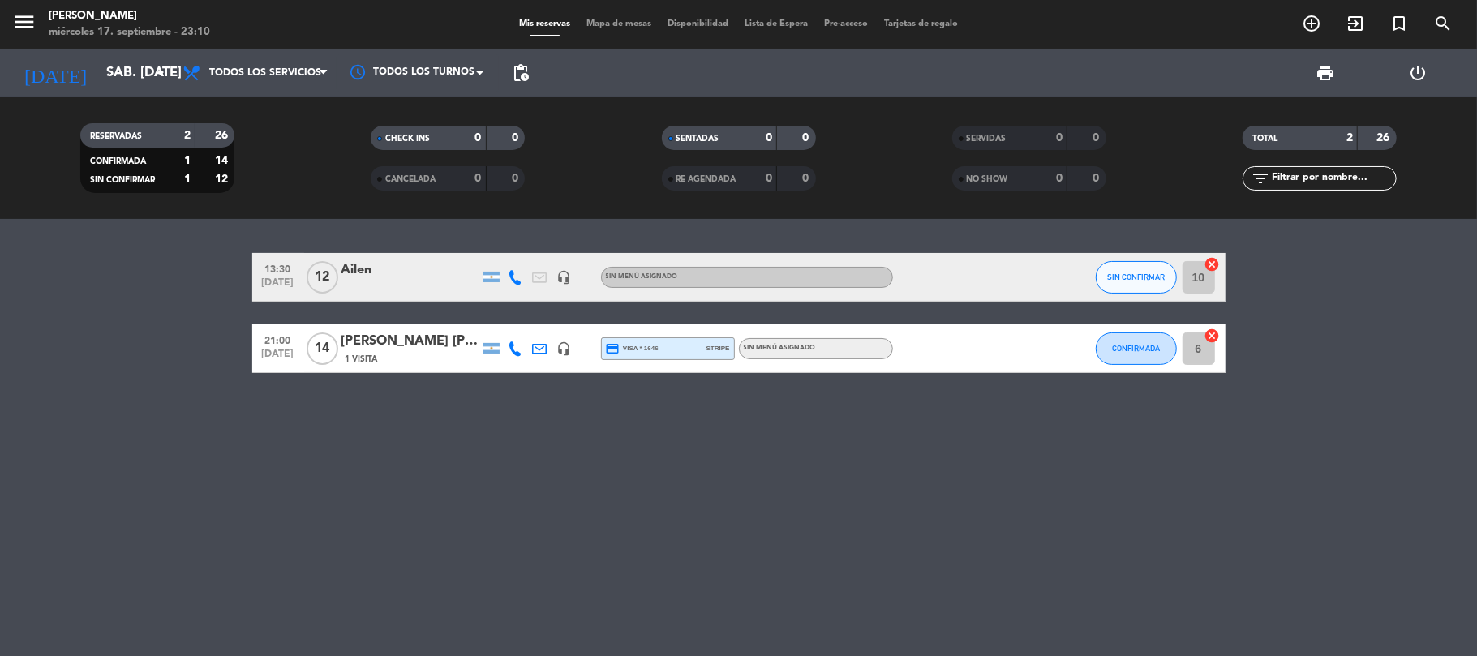
type input "dom. [DATE]"
